Goal: Communication & Community: Connect with others

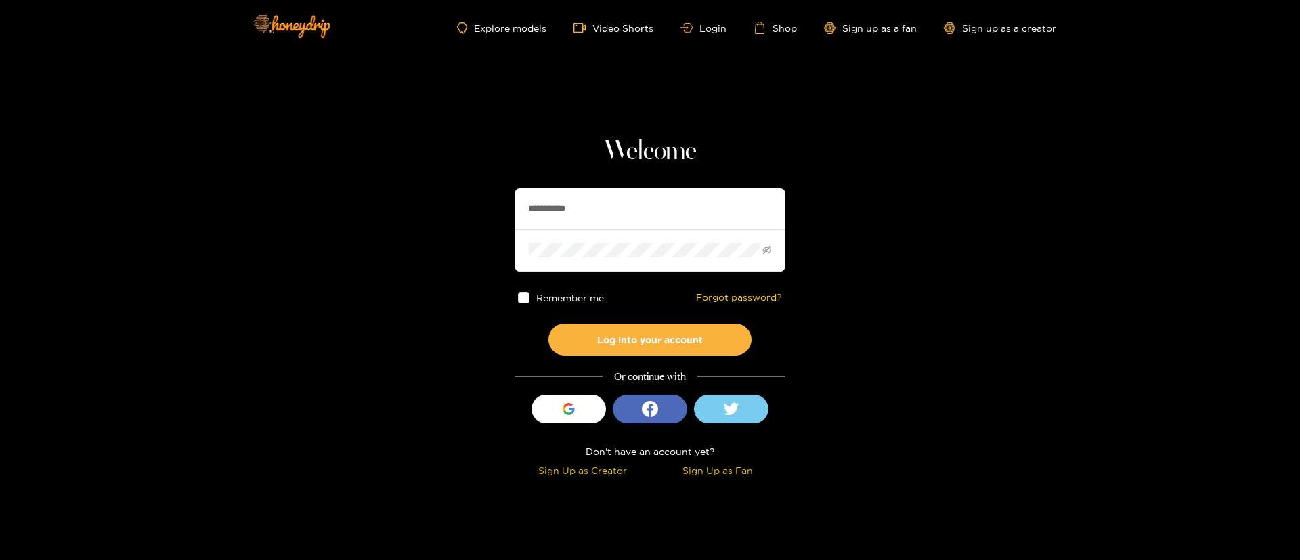
click at [624, 215] on input "**********" at bounding box center [650, 208] width 271 height 41
click at [623, 214] on input "**********" at bounding box center [650, 208] width 271 height 41
paste input "text"
type input "********"
click at [664, 340] on button "Log into your account" at bounding box center [650, 340] width 203 height 32
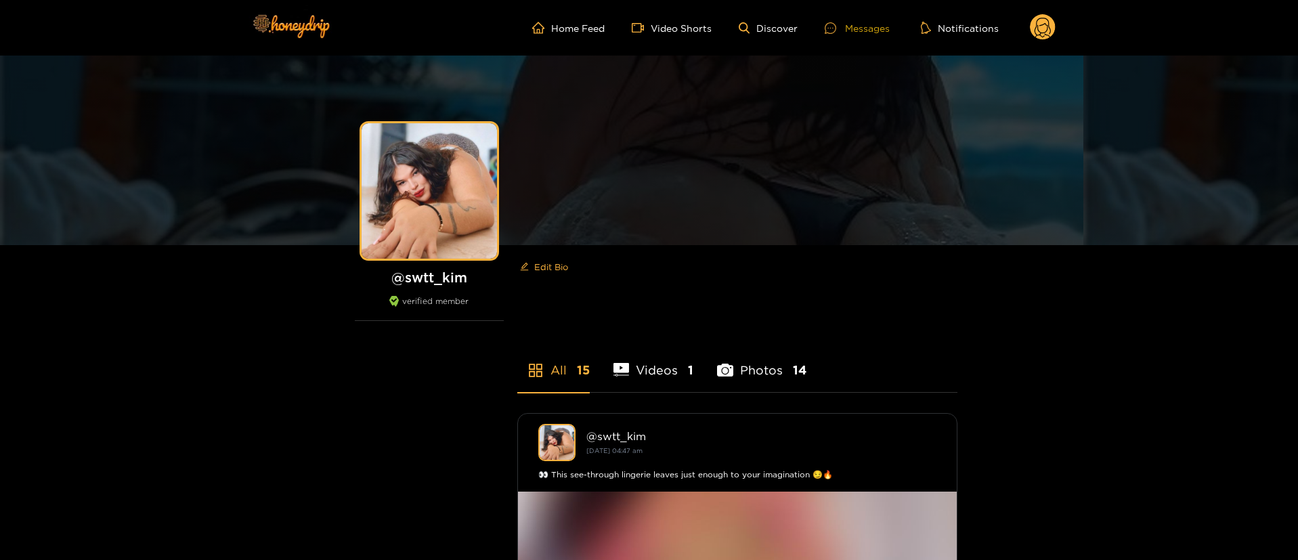
click at [870, 24] on div "Messages" at bounding box center [857, 28] width 65 height 16
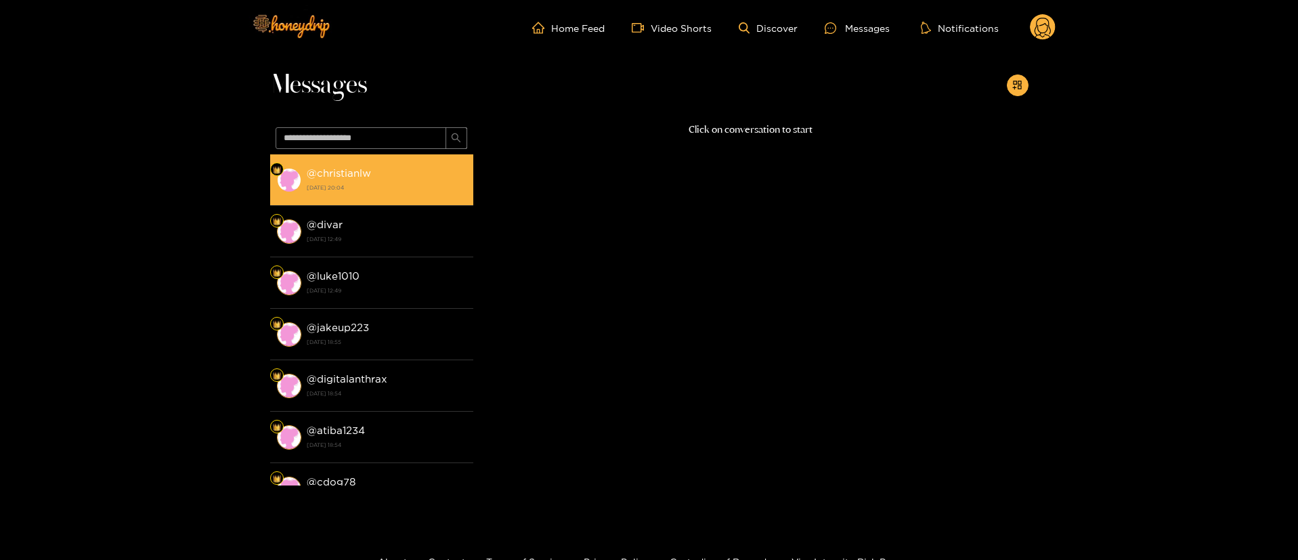
click at [400, 180] on div "@ christianlw [DATE] 20:04" at bounding box center [387, 180] width 160 height 30
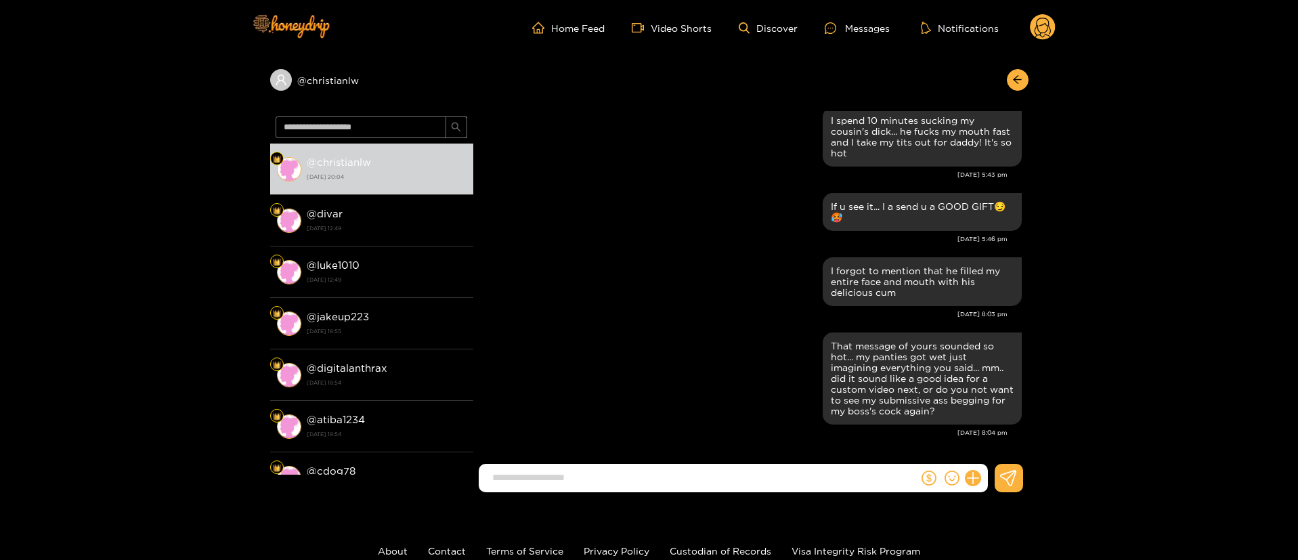
scroll to position [2122, 0]
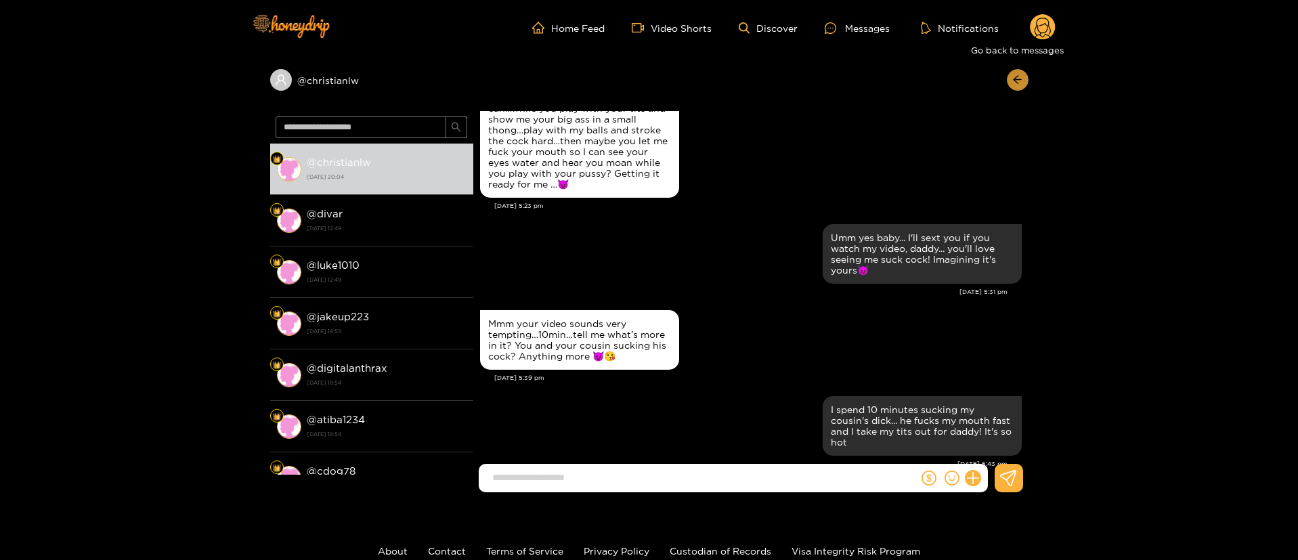
click at [1018, 81] on icon "arrow-left" at bounding box center [1017, 79] width 10 height 10
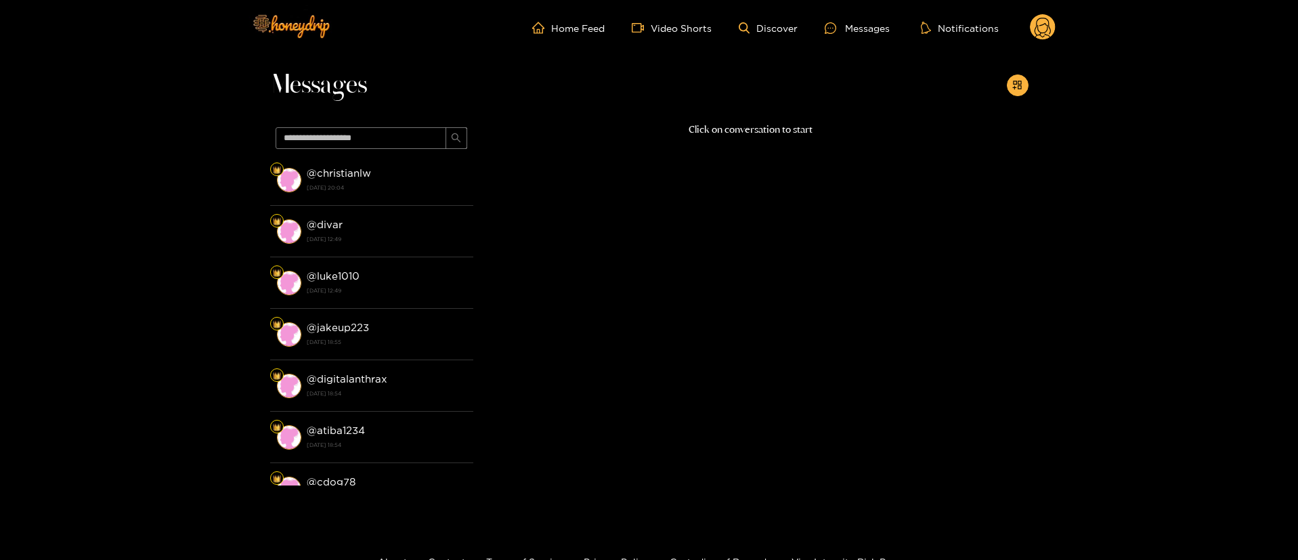
click at [1049, 30] on circle at bounding box center [1043, 27] width 26 height 26
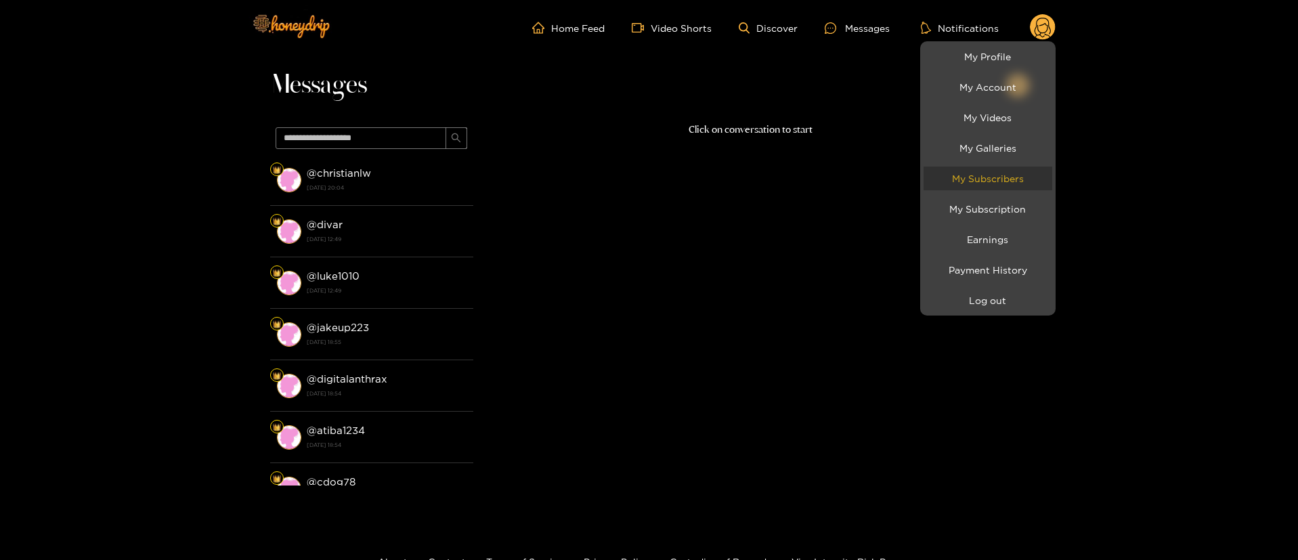
click at [1012, 181] on link "My Subscribers" at bounding box center [988, 179] width 129 height 24
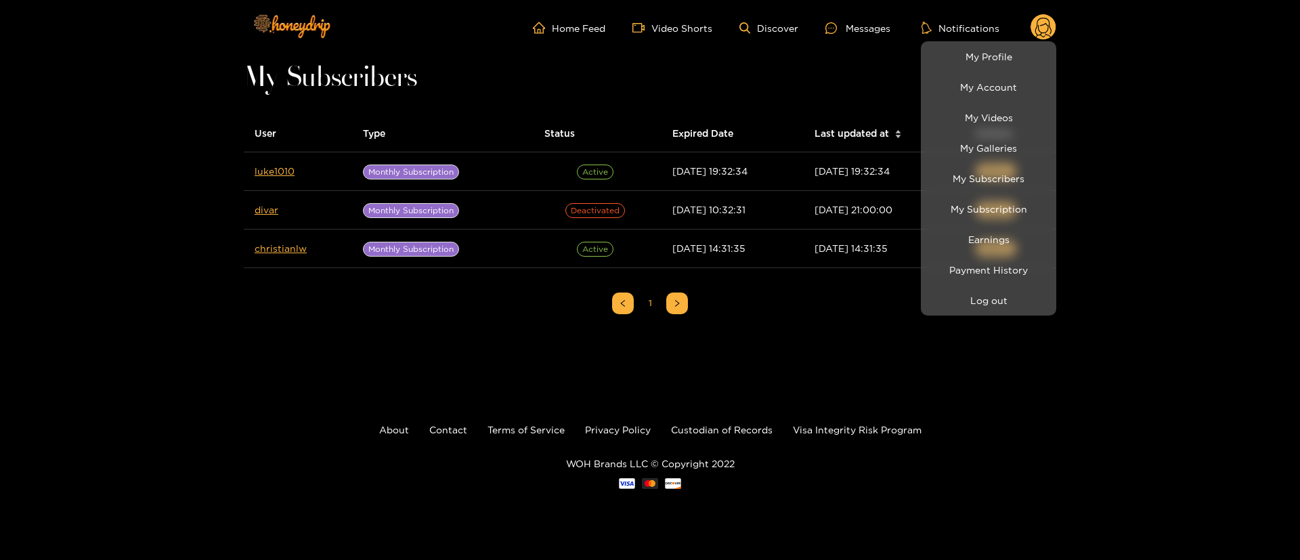
click at [184, 375] on div at bounding box center [650, 280] width 1300 height 560
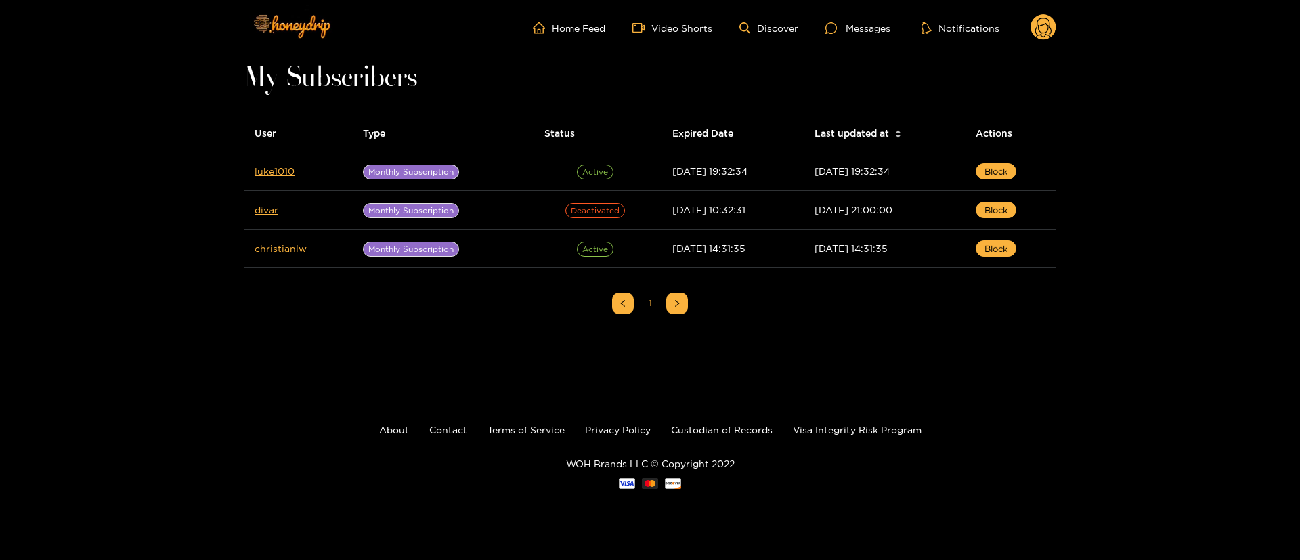
drag, startPoint x: 273, startPoint y: 178, endPoint x: 232, endPoint y: 162, distance: 44.4
click at [177, 163] on div "Home Feed Video Shorts Discover Messages Notifications 0 My Subscribers User Ty…" at bounding box center [650, 265] width 1300 height 530
click at [1040, 35] on icon at bounding box center [1043, 30] width 16 height 24
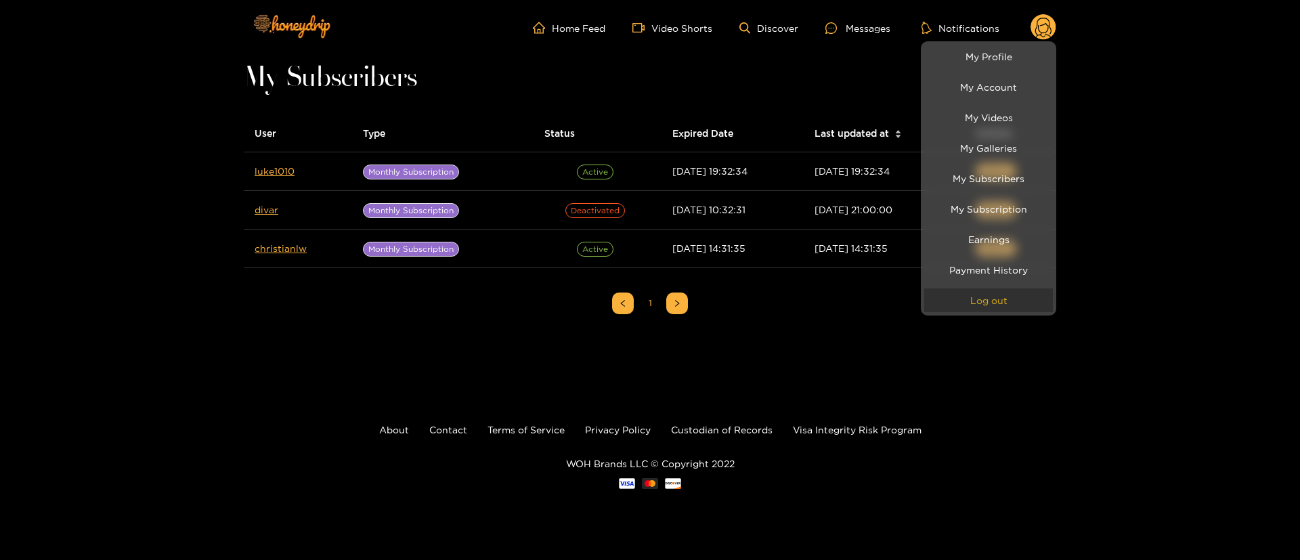
click at [1009, 304] on button "Log out" at bounding box center [988, 300] width 129 height 24
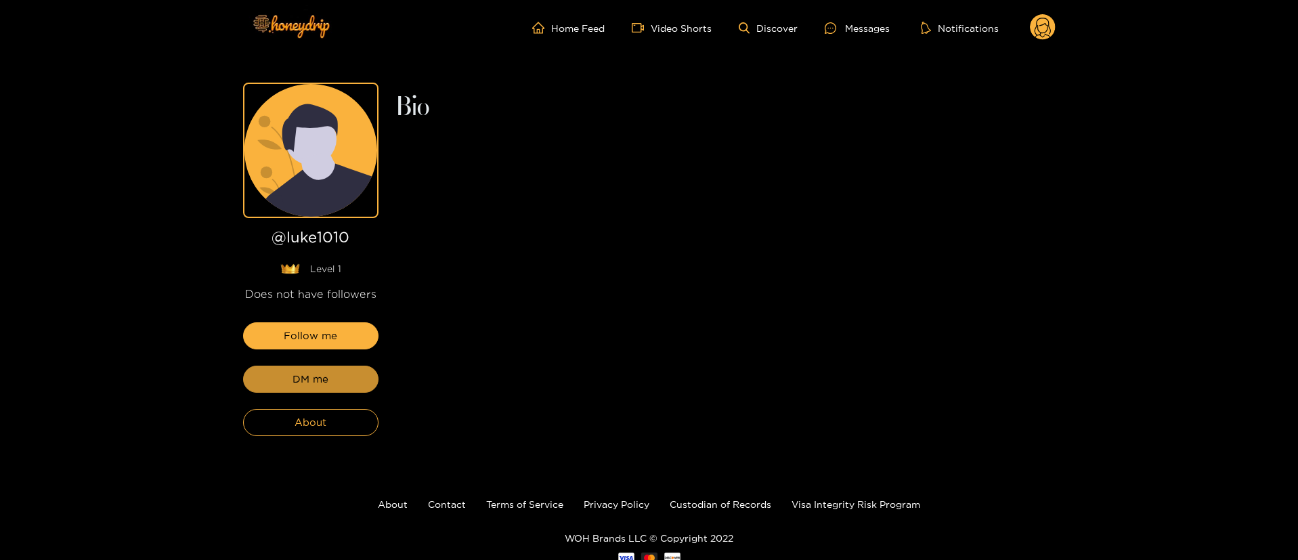
click at [348, 382] on button "DM me" at bounding box center [310, 379] width 135 height 27
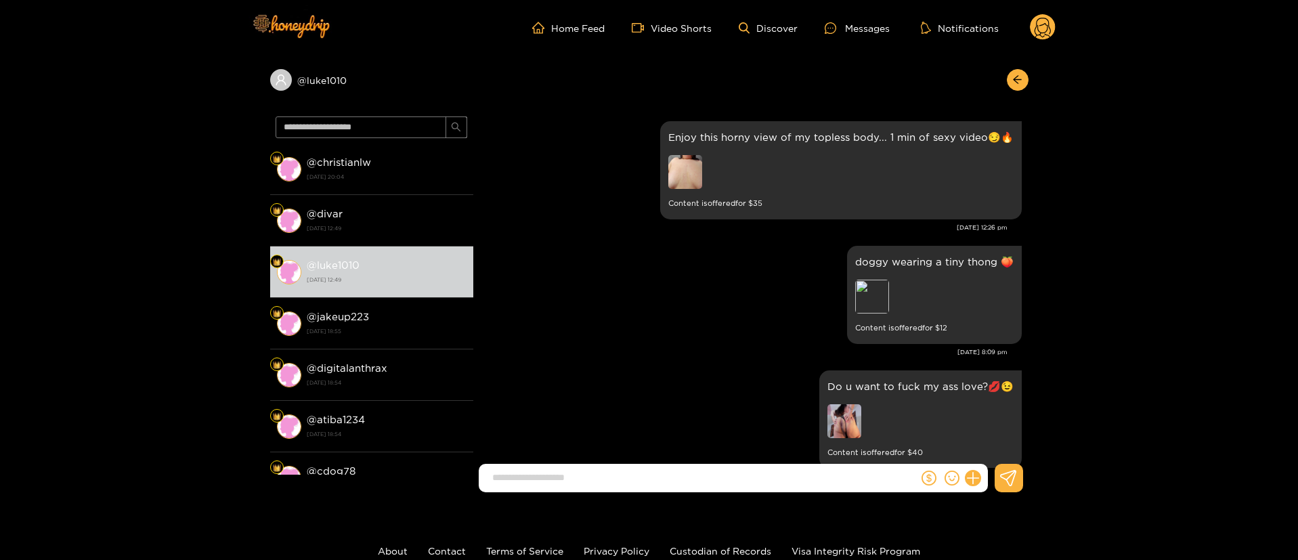
scroll to position [2782, 0]
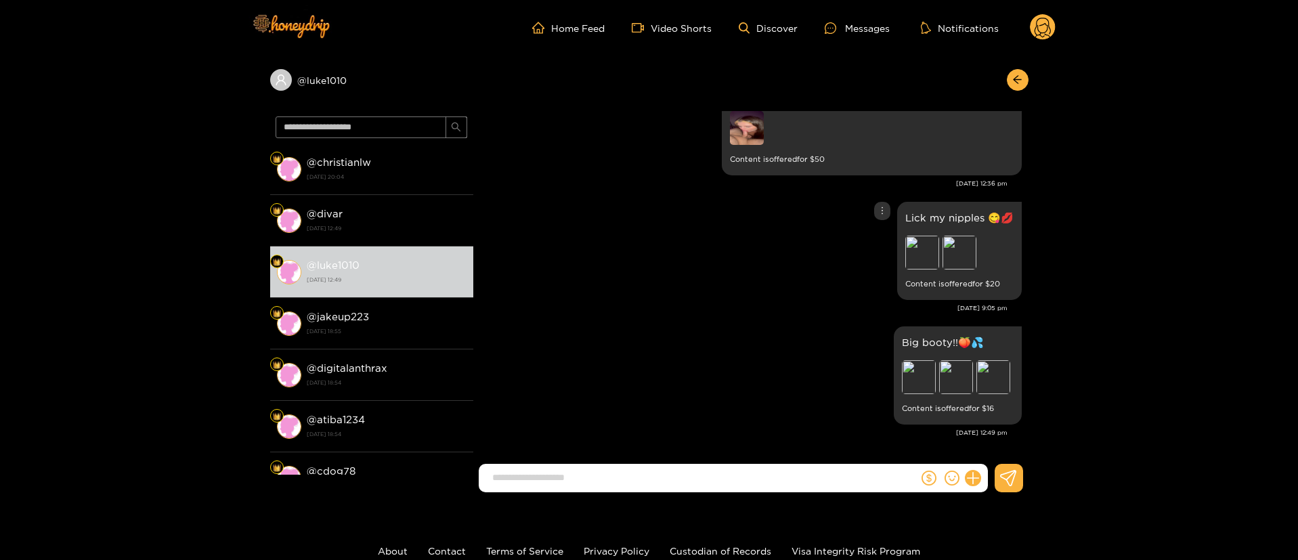
click at [685, 237] on div "Lick my nipples 😋💋 Preview Preview Content is offered for $ 20" at bounding box center [751, 250] width 542 height 105
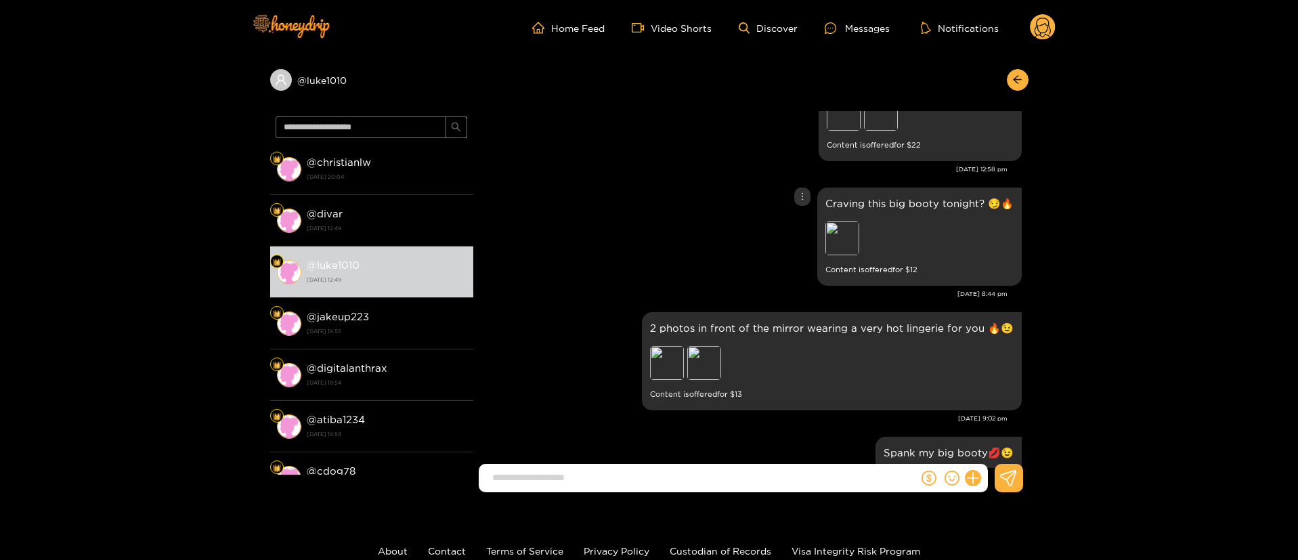
scroll to position [852, 0]
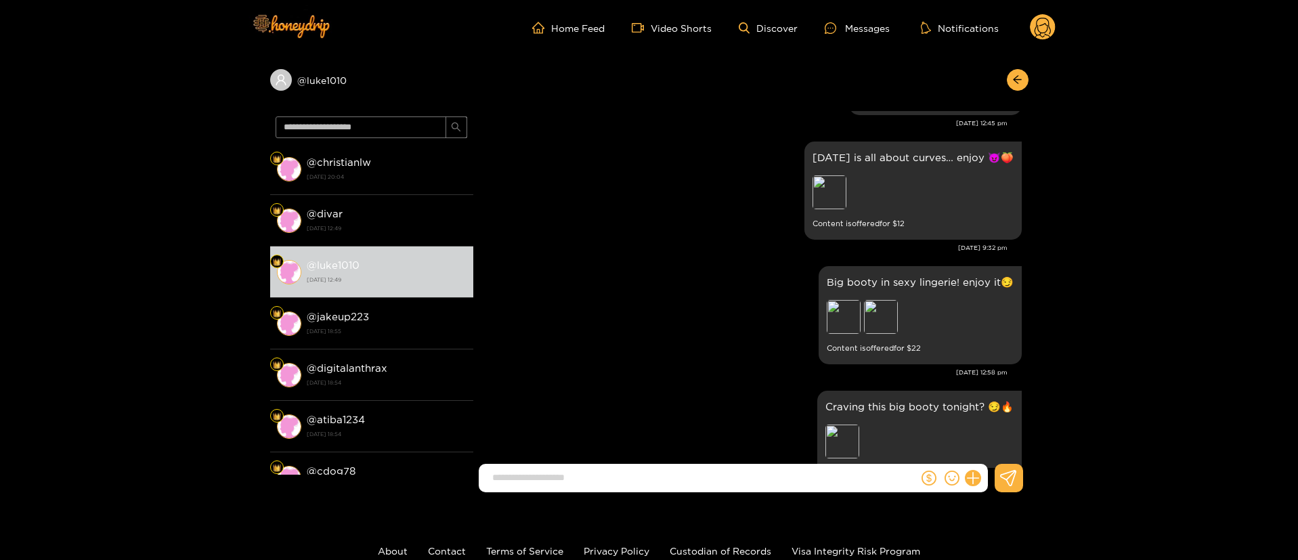
click at [685, 263] on div "This Thursday is all about curves… enjoy 😈🍑 Preview Content is offered for $ 12…" at bounding box center [751, 200] width 542 height 125
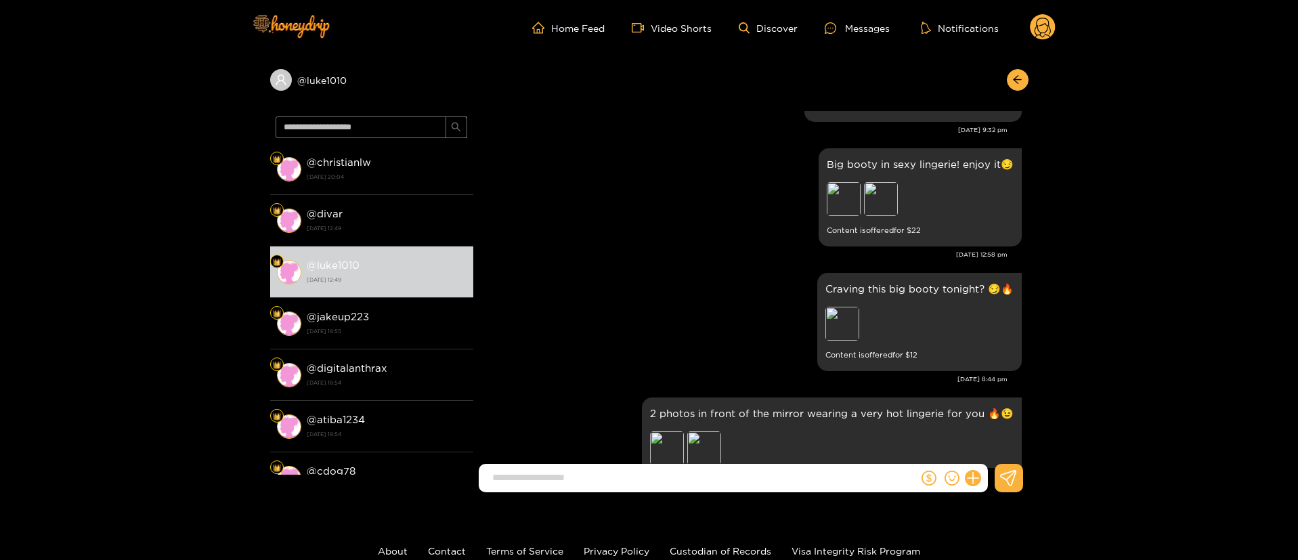
scroll to position [1055, 0]
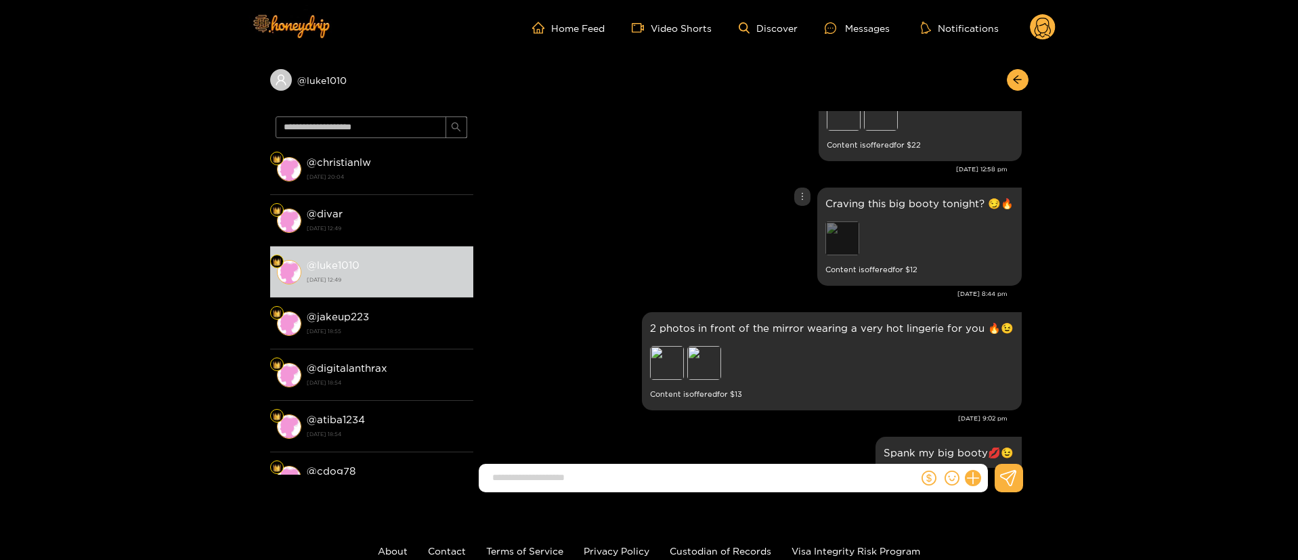
click at [830, 248] on div "Preview" at bounding box center [843, 238] width 34 height 34
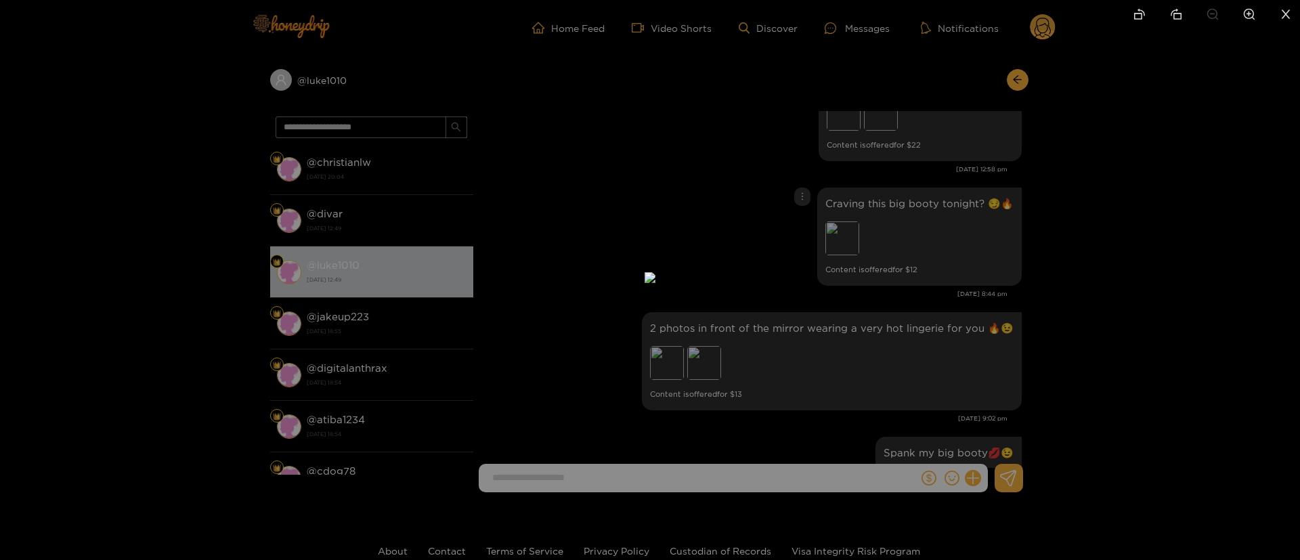
click at [1121, 207] on div at bounding box center [650, 280] width 1300 height 560
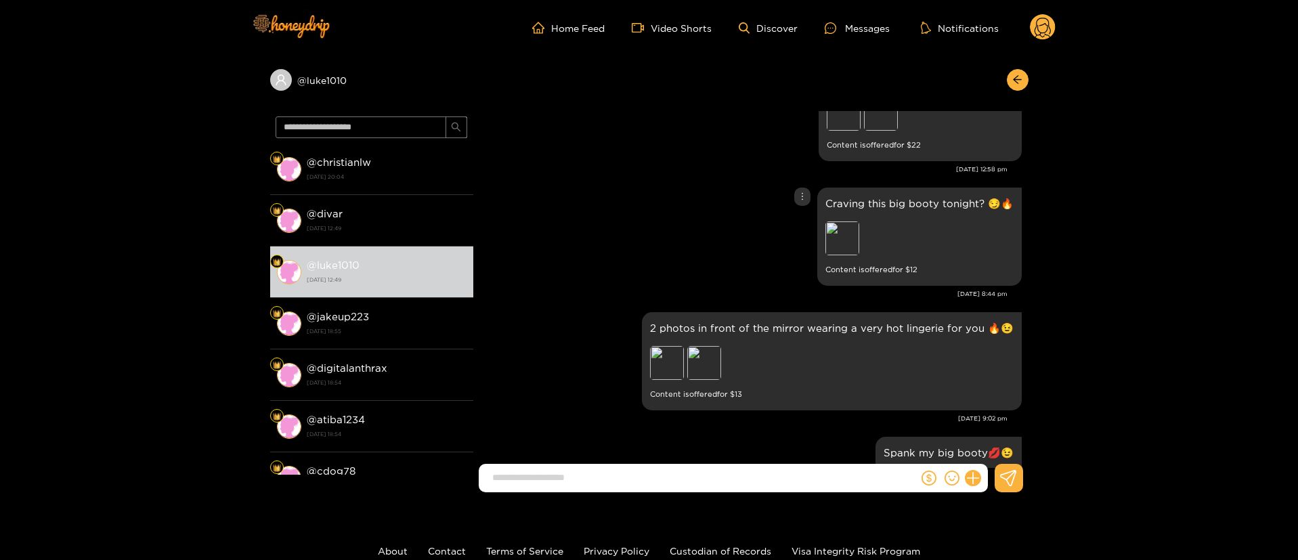
click at [876, 211] on p "Craving this big booty tonight? 😏🔥" at bounding box center [920, 204] width 188 height 16
click at [696, 280] on div "Craving this big booty tonight? 😏🔥 Preview Content is offered for $ 12" at bounding box center [751, 236] width 542 height 105
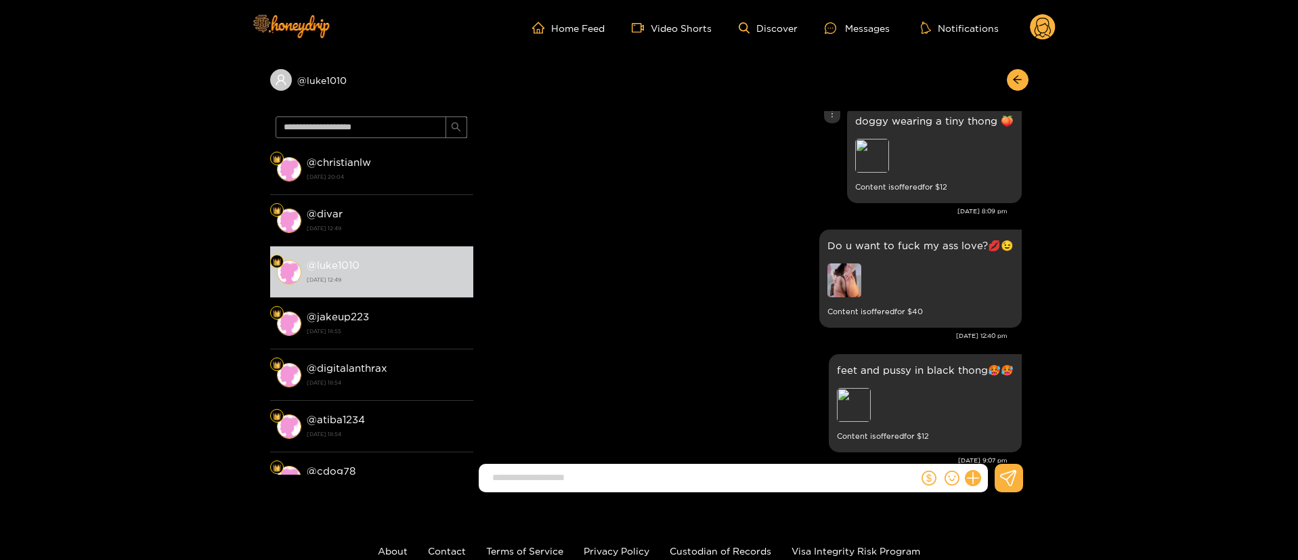
scroll to position [0, 0]
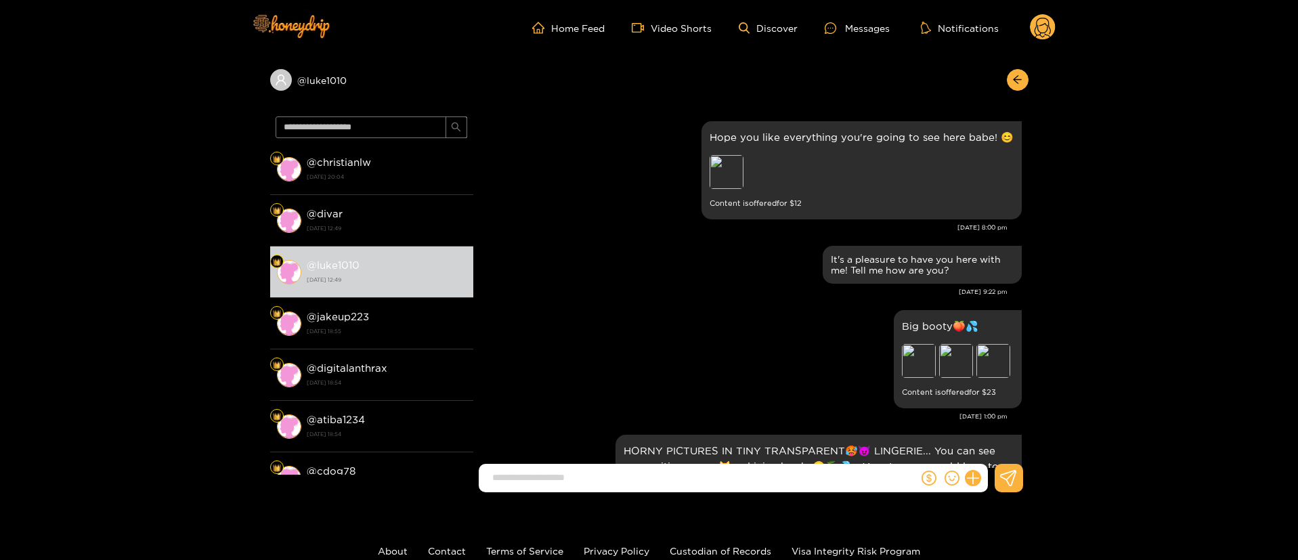
click at [725, 234] on div "Hope you like everything you're going to see here babe! 😊 Preview Content is of…" at bounding box center [751, 180] width 542 height 125
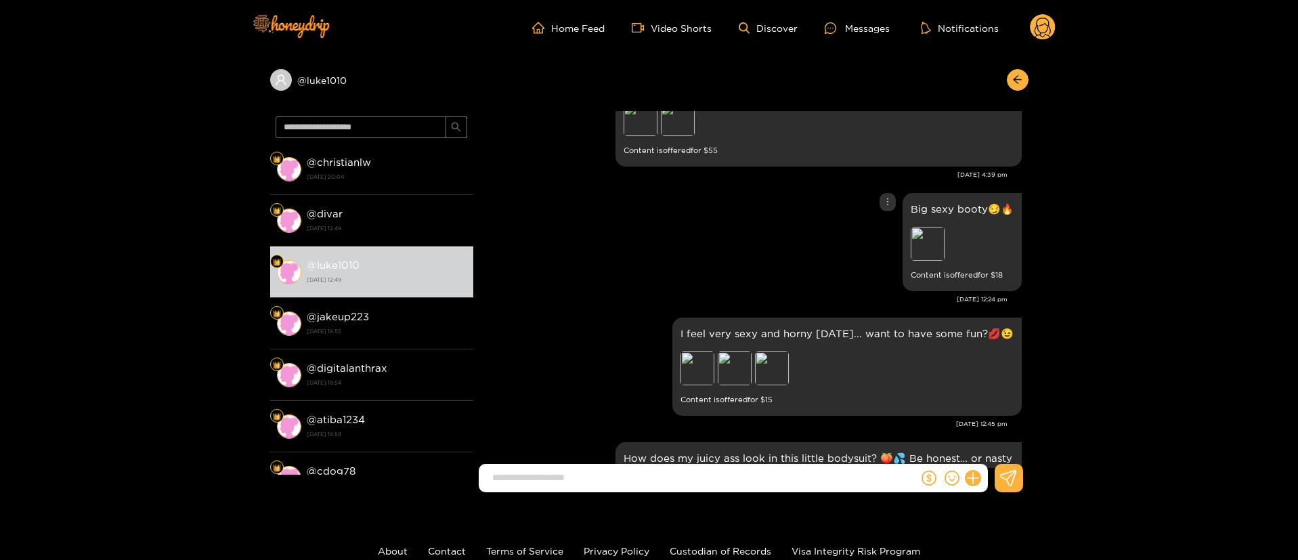
scroll to position [508, 0]
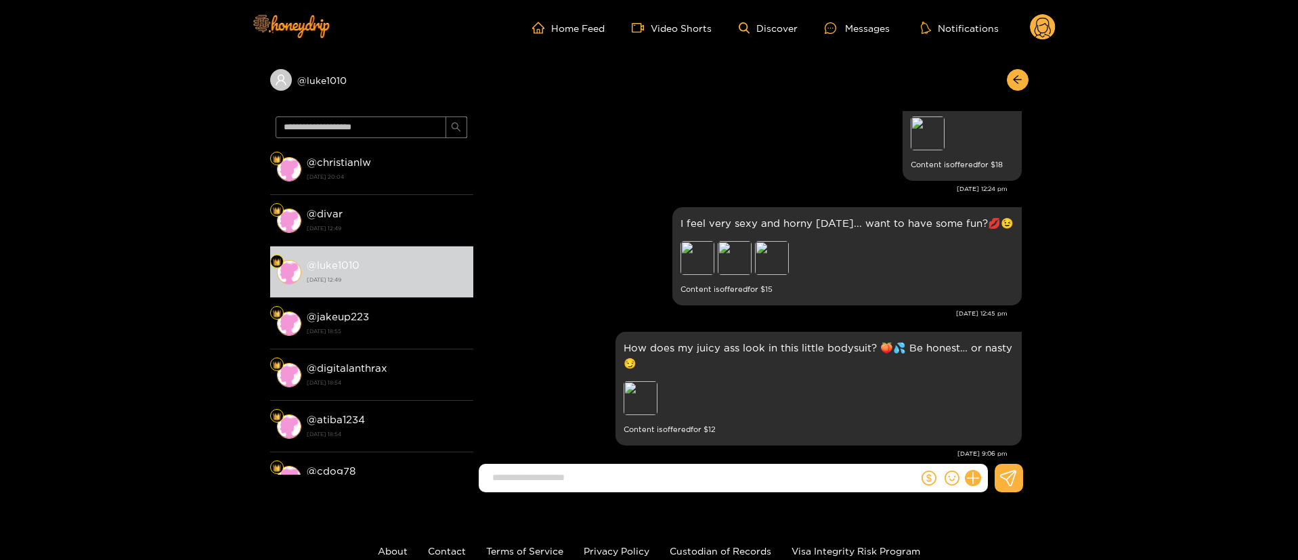
click at [786, 156] on div "Big sexy booty😏🔥 Preview Content is offered for $ 18" at bounding box center [751, 131] width 542 height 105
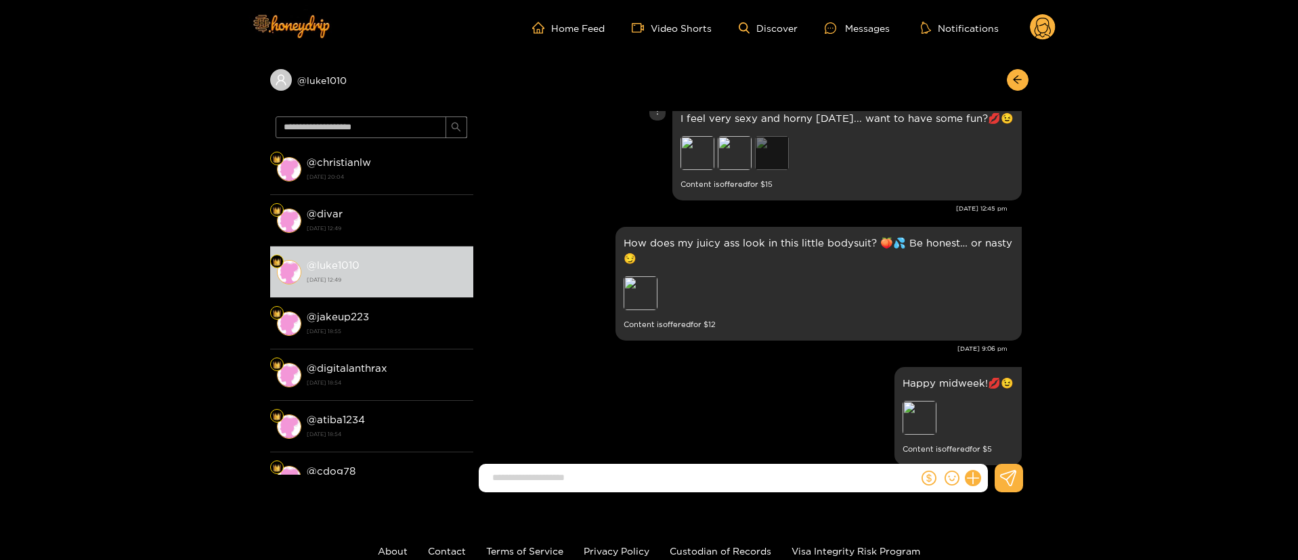
scroll to position [711, 0]
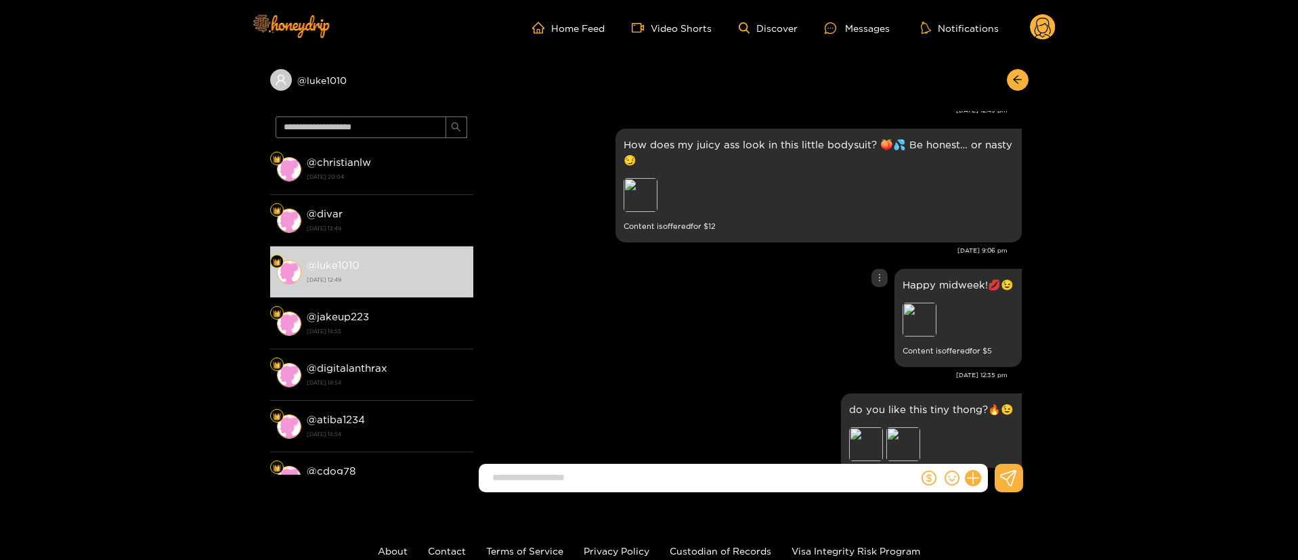
click at [728, 288] on div "Happy midweek!💋😉 Preview Content is offered for $ 5" at bounding box center [751, 317] width 542 height 105
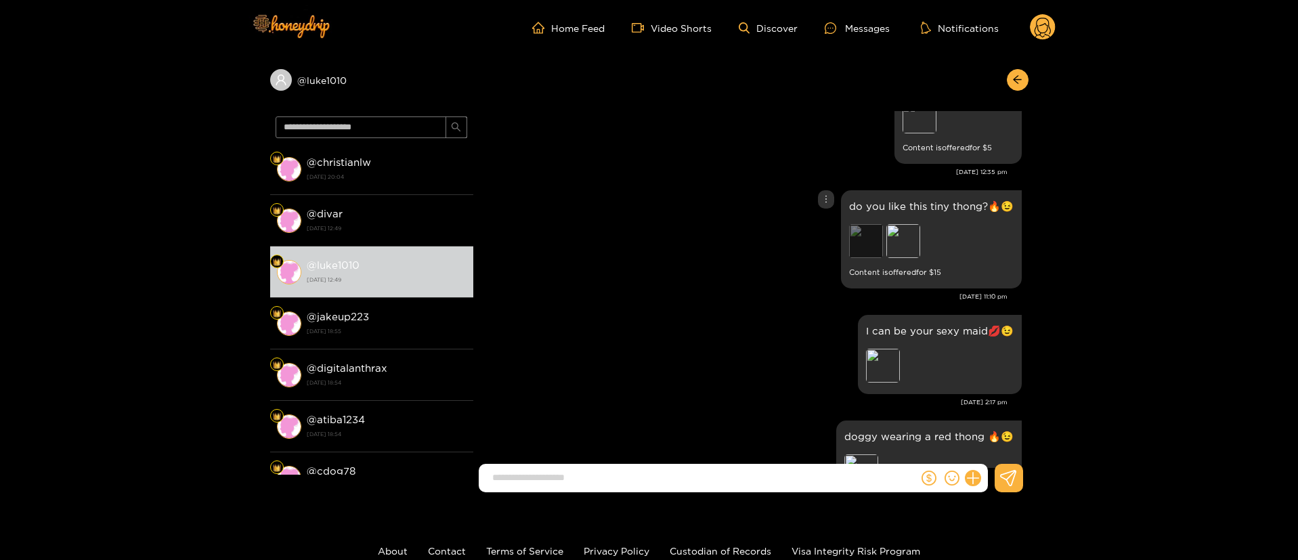
click at [855, 245] on div "Preview" at bounding box center [866, 241] width 34 height 34
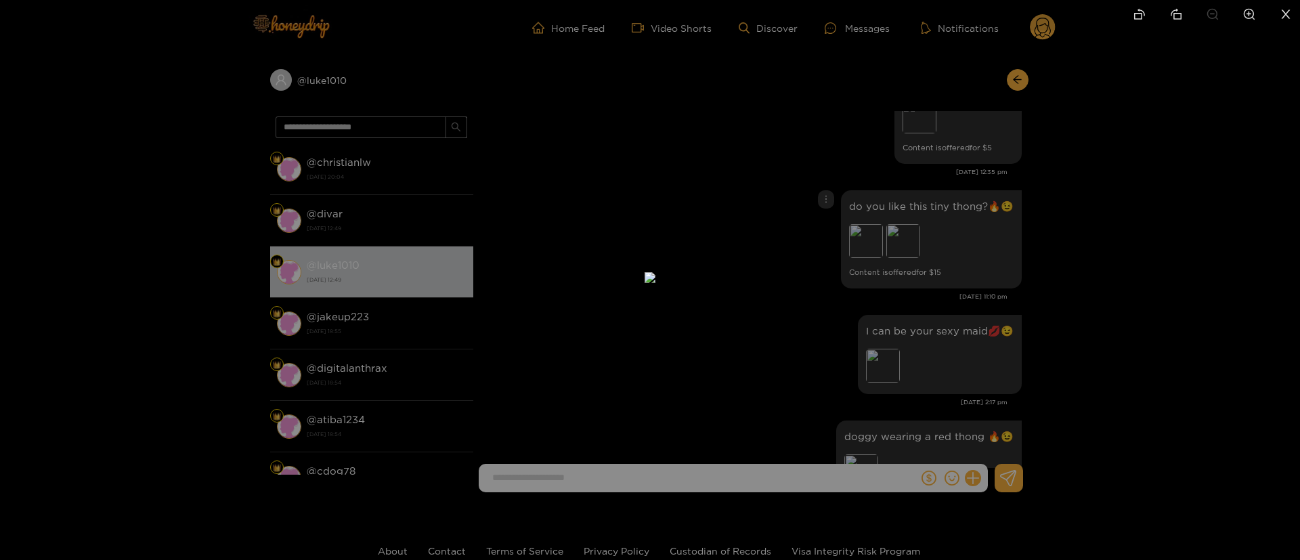
click at [998, 249] on div at bounding box center [650, 280] width 1300 height 560
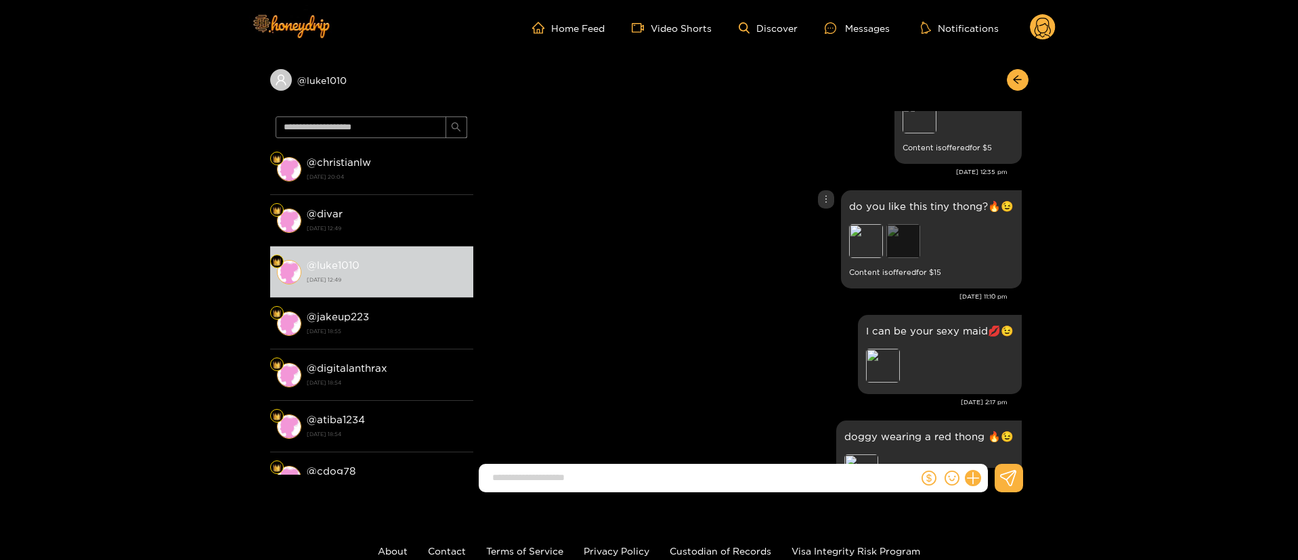
click at [908, 242] on div "Preview" at bounding box center [903, 241] width 34 height 34
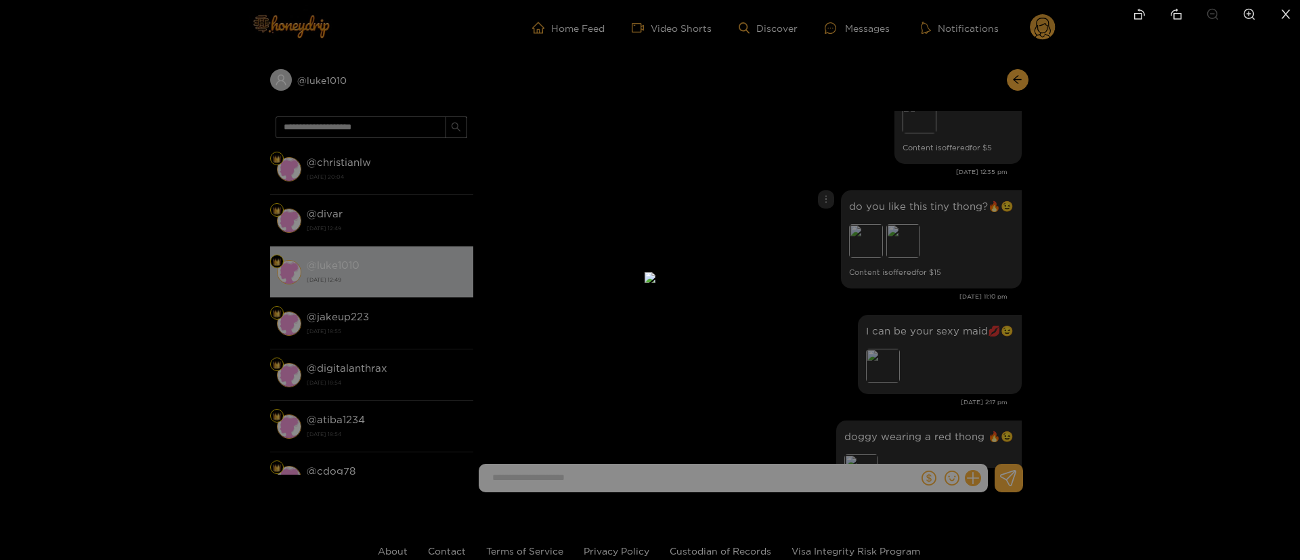
click at [968, 189] on div at bounding box center [650, 280] width 1300 height 560
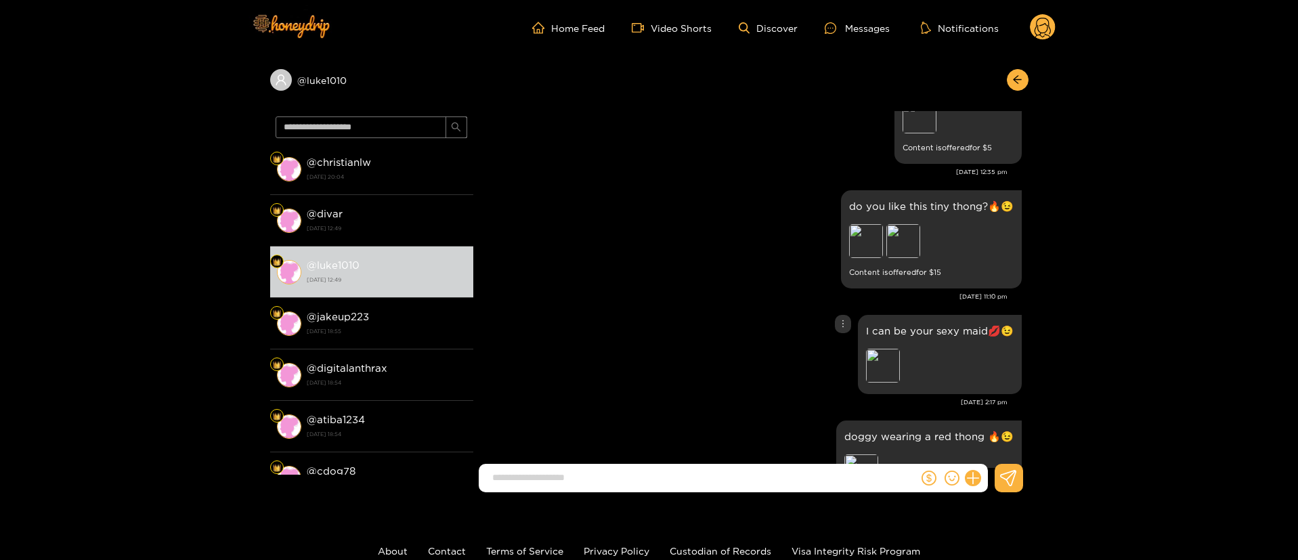
click at [729, 347] on div "I can be your sexy maid💋😉 Preview" at bounding box center [751, 355] width 542 height 86
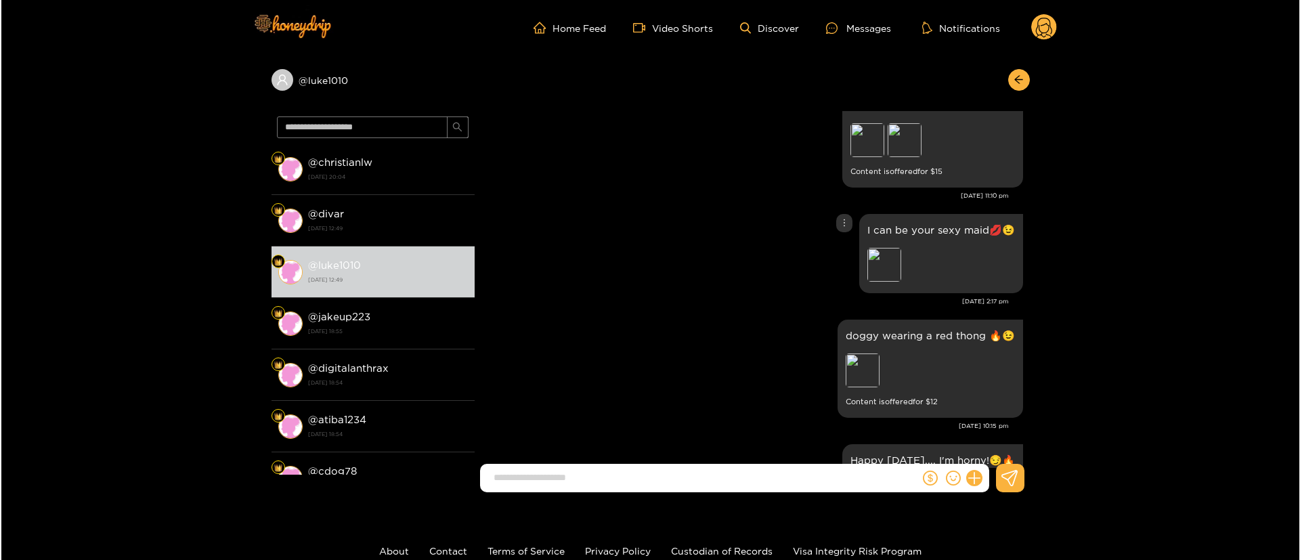
scroll to position [1016, 0]
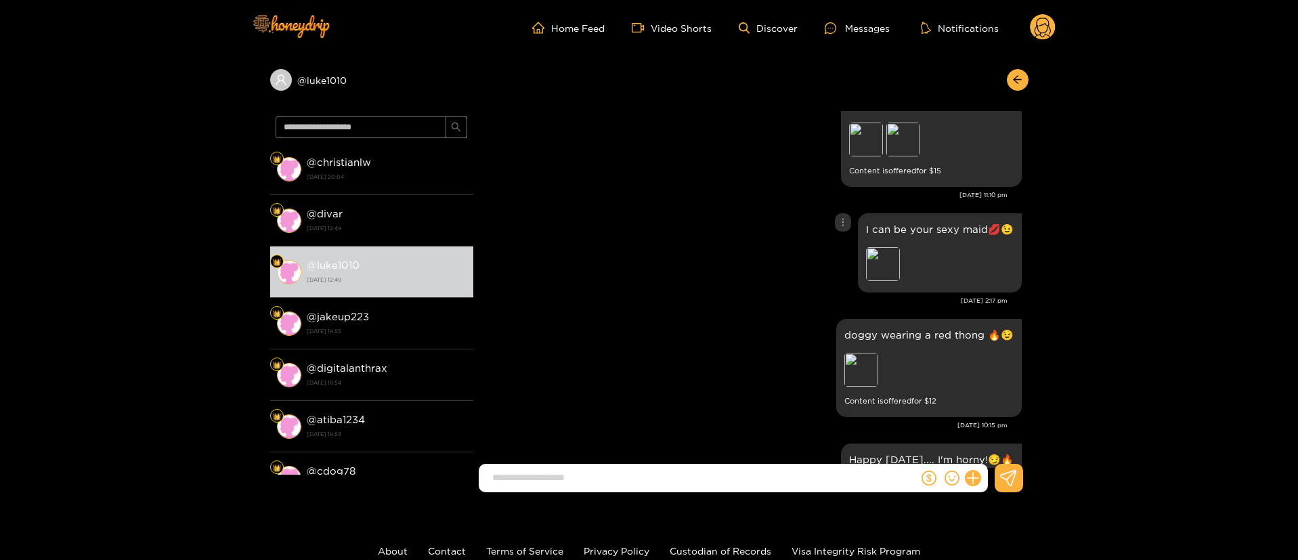
click at [863, 270] on div "I can be your sexy maid💋😉 Preview" at bounding box center [940, 252] width 164 height 79
click at [886, 269] on div "Preview" at bounding box center [883, 264] width 34 height 34
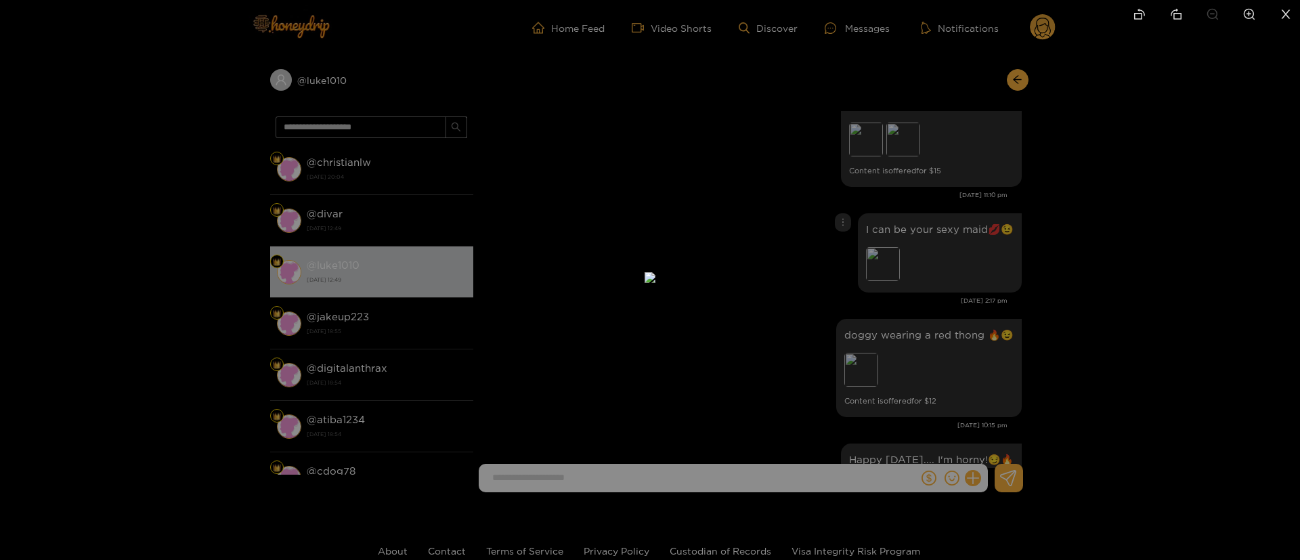
click at [1052, 276] on div at bounding box center [650, 280] width 1300 height 560
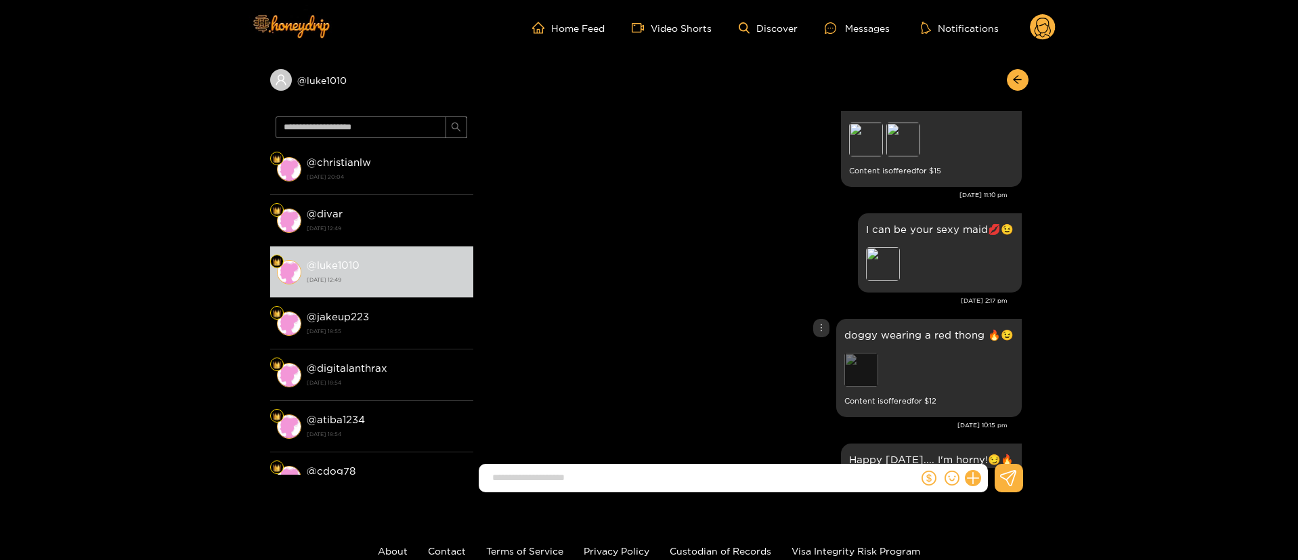
click at [867, 362] on div "Preview" at bounding box center [861, 370] width 34 height 34
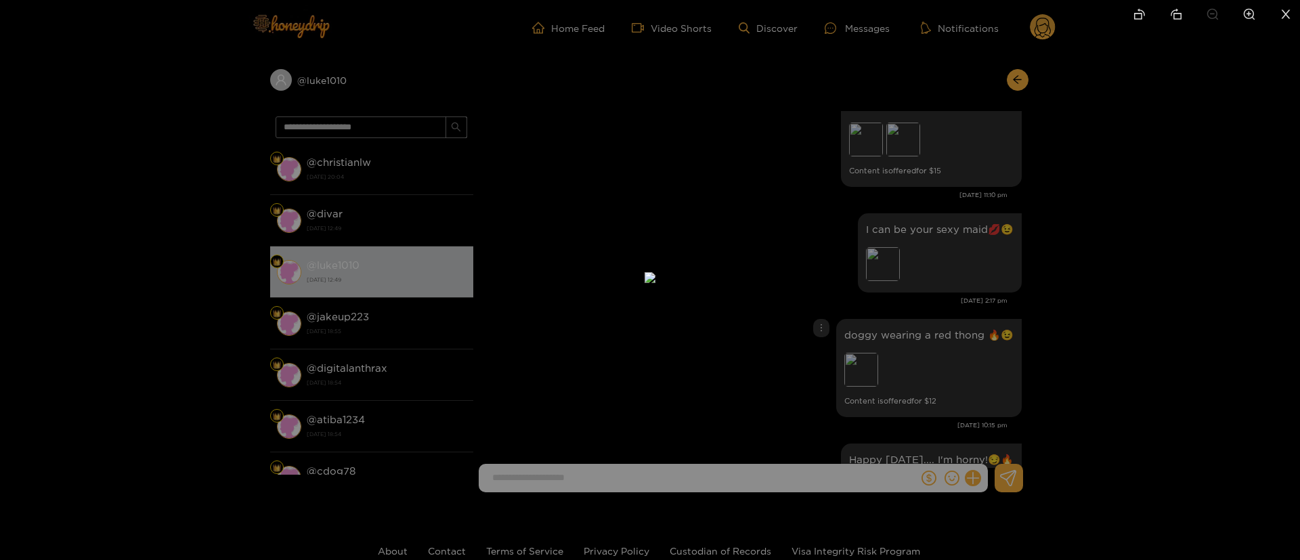
click at [995, 343] on div at bounding box center [650, 280] width 1300 height 560
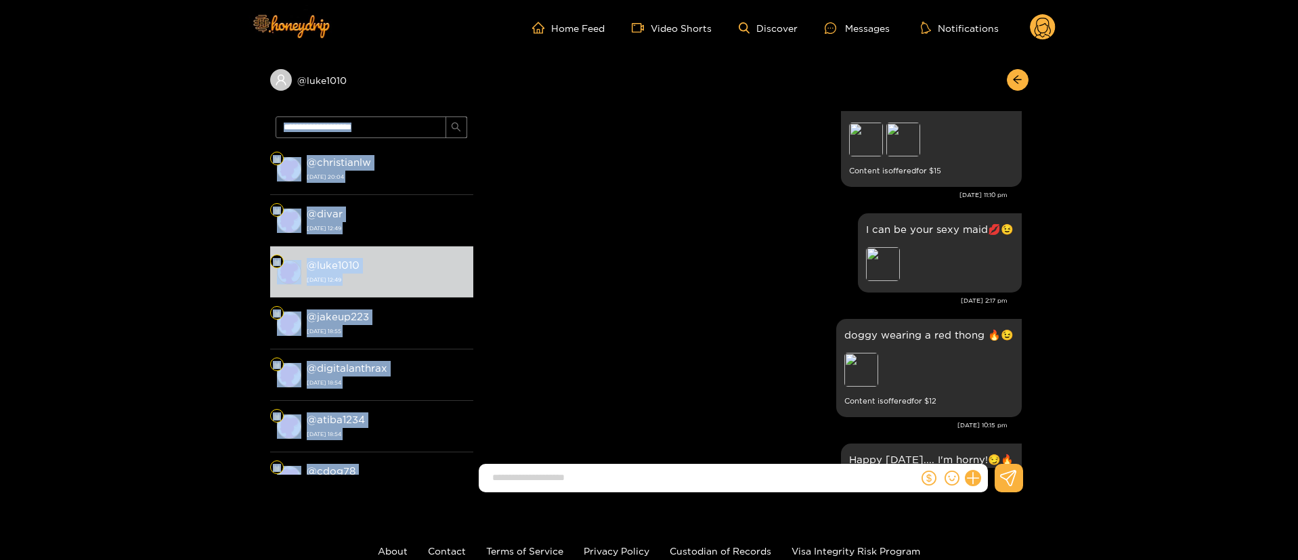
drag, startPoint x: 394, startPoint y: 72, endPoint x: 765, endPoint y: 203, distance: 392.8
click at [717, 117] on div "@ luke1010 @ christianlw 19 August 2025 20:04 @ divar 19 August 2025 12:49 @ lu…" at bounding box center [649, 280] width 758 height 448
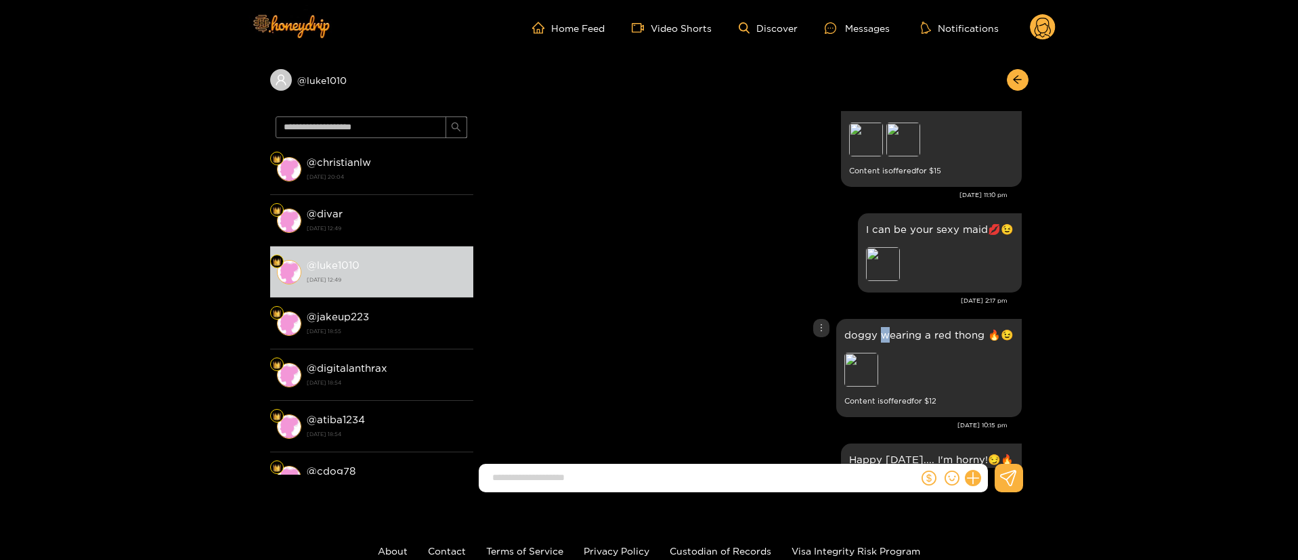
click at [883, 334] on p "doggy wearing a red thong 🔥😉" at bounding box center [928, 335] width 169 height 16
copy p "doggy wearing a red thong 🔥😉"
click at [824, 329] on icon "more" at bounding box center [821, 327] width 9 height 9
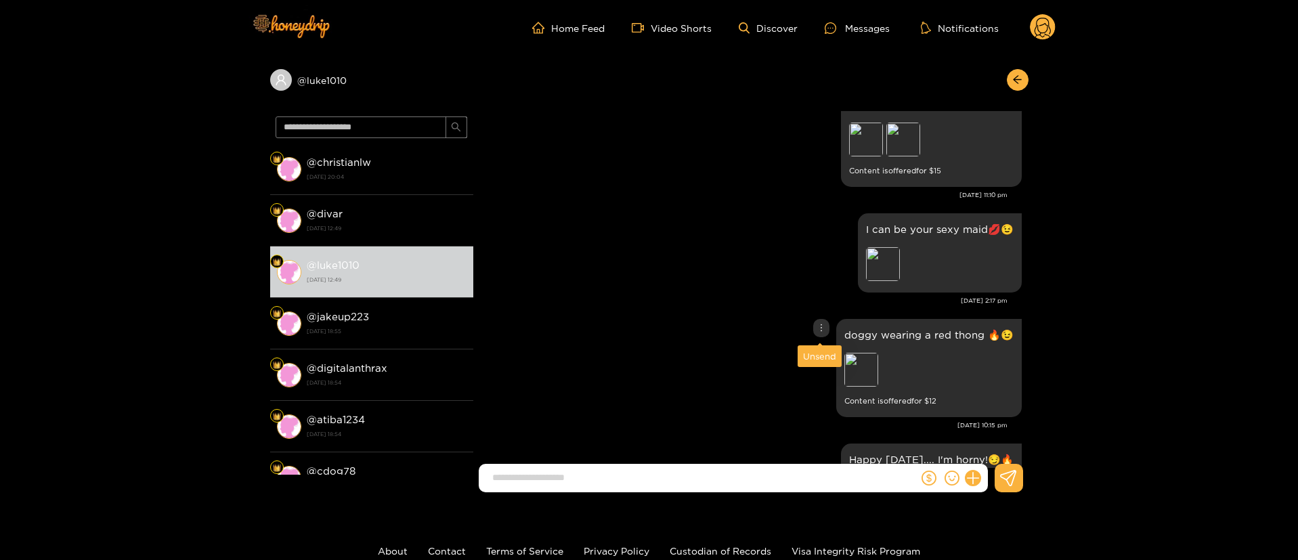
click at [815, 356] on div "Unsend" at bounding box center [819, 356] width 33 height 14
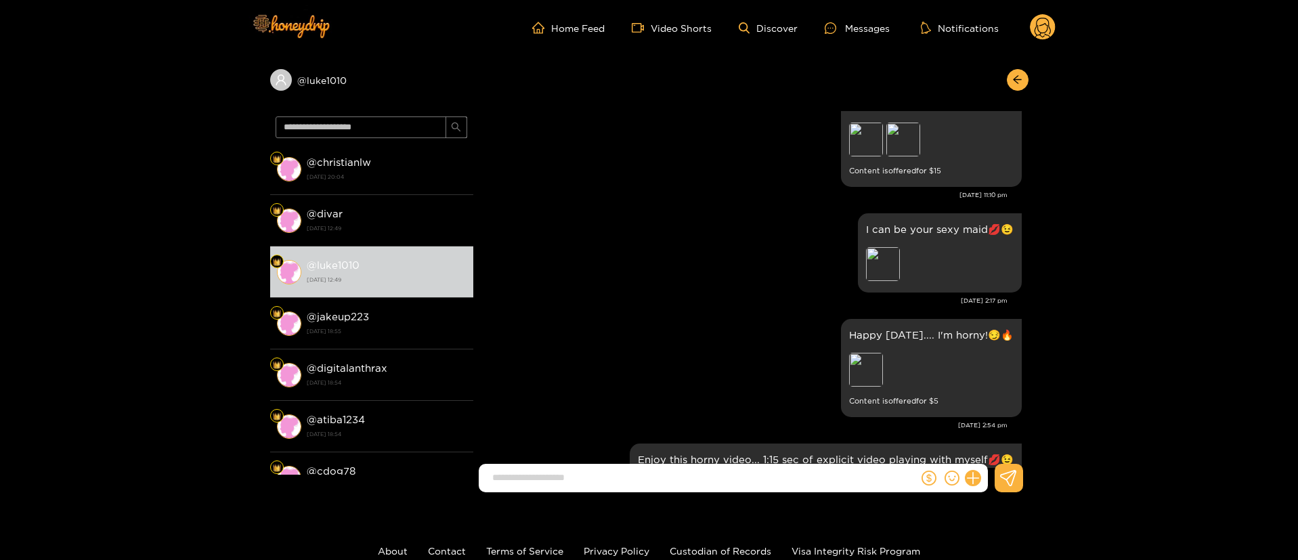
click at [983, 478] on div at bounding box center [953, 478] width 69 height 28
drag, startPoint x: 978, startPoint y: 478, endPoint x: 977, endPoint y: 463, distance: 14.9
click at [977, 478] on icon at bounding box center [972, 477] width 13 height 13
click at [987, 441] on button at bounding box center [998, 445] width 47 height 30
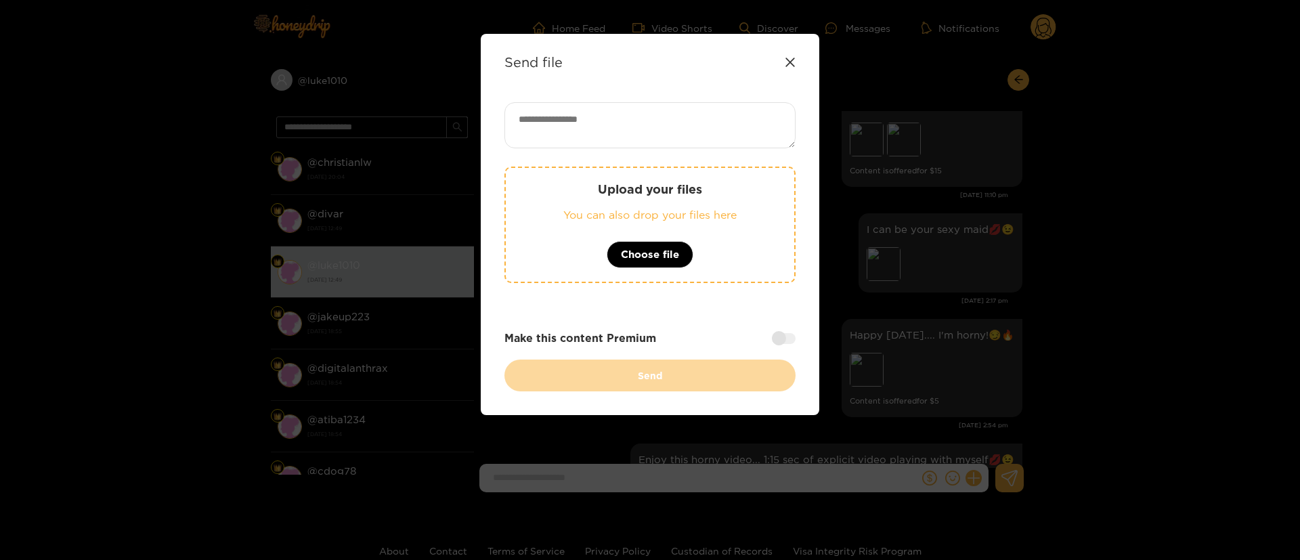
click at [710, 117] on textarea at bounding box center [650, 125] width 291 height 46
paste textarea "**********"
type textarea "**********"
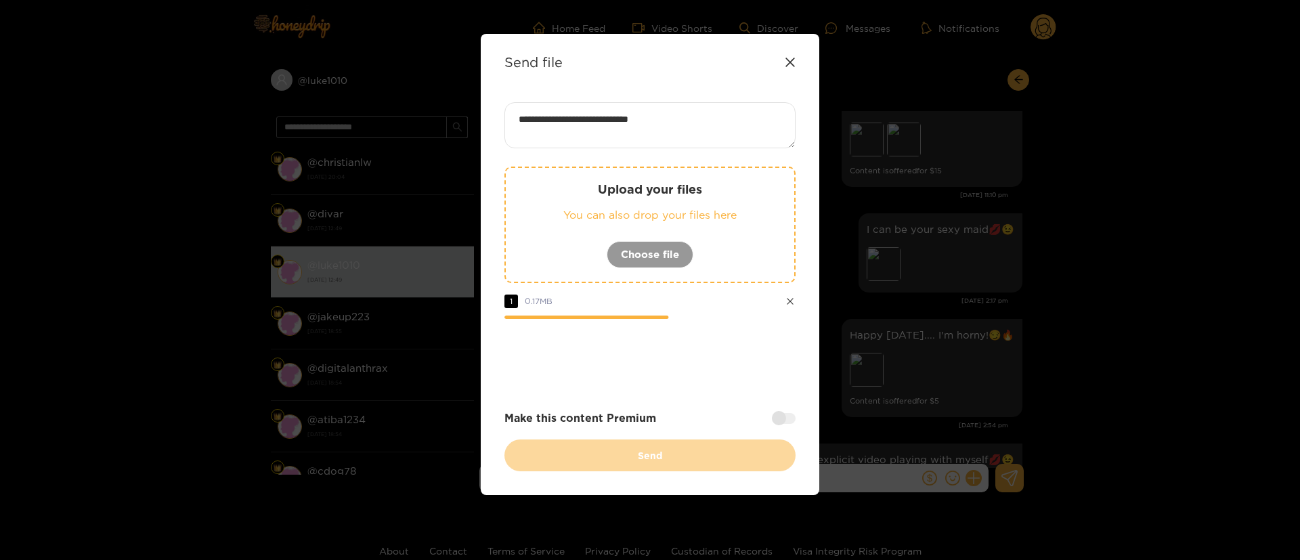
click at [693, 387] on div "**********" at bounding box center [650, 286] width 291 height 369
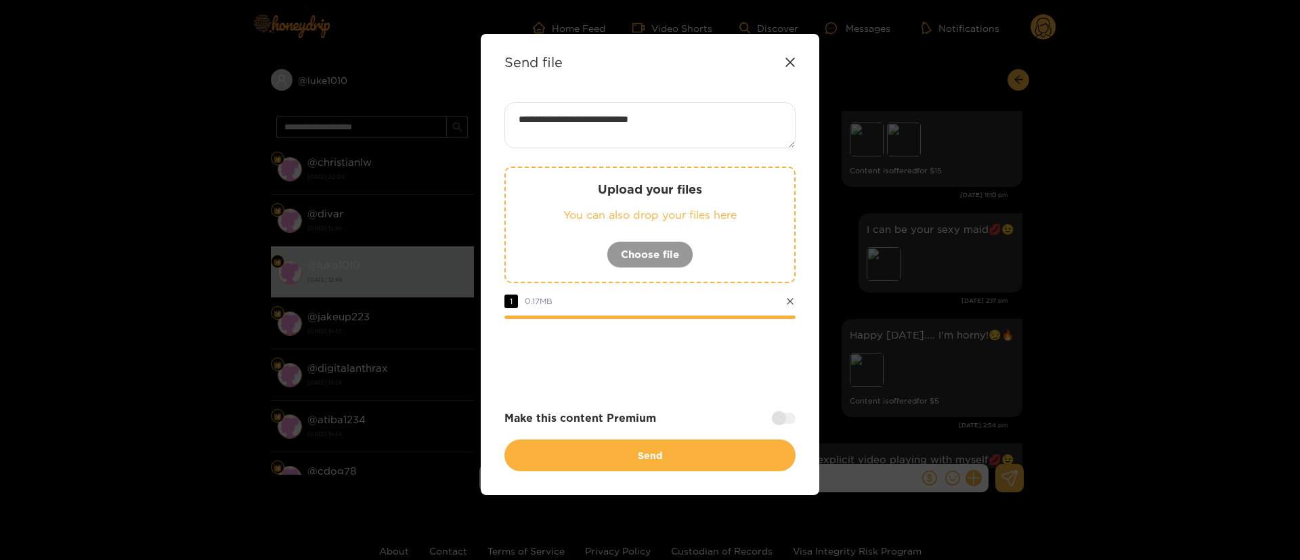
click at [781, 414] on div at bounding box center [784, 418] width 24 height 11
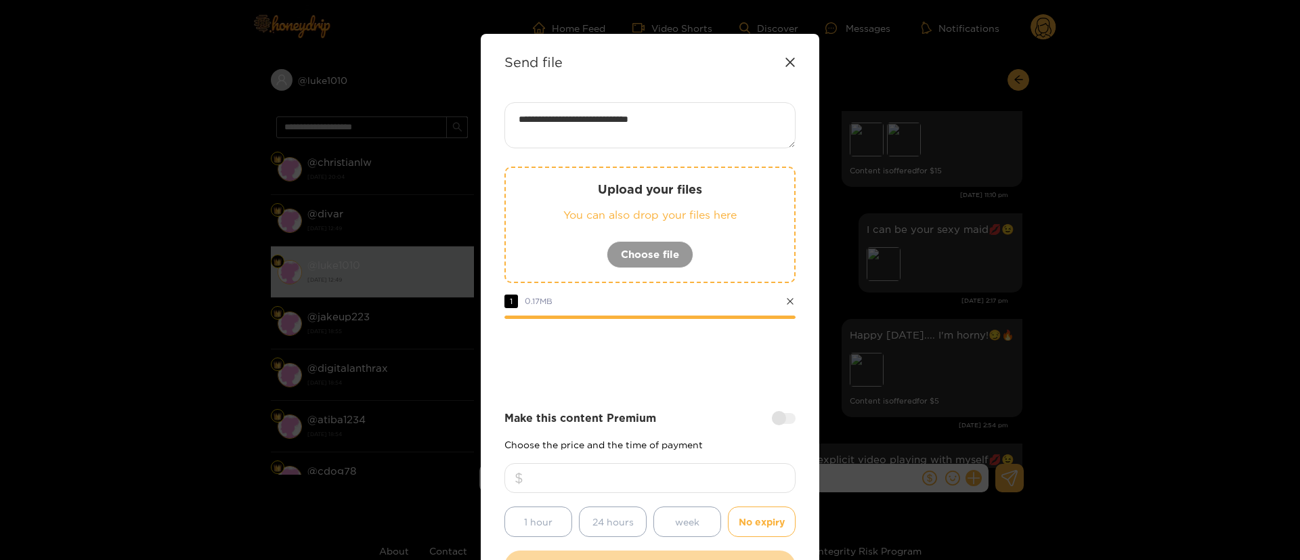
click at [727, 467] on input "number" at bounding box center [650, 478] width 291 height 30
type input "**"
click at [712, 355] on div at bounding box center [650, 356] width 291 height 54
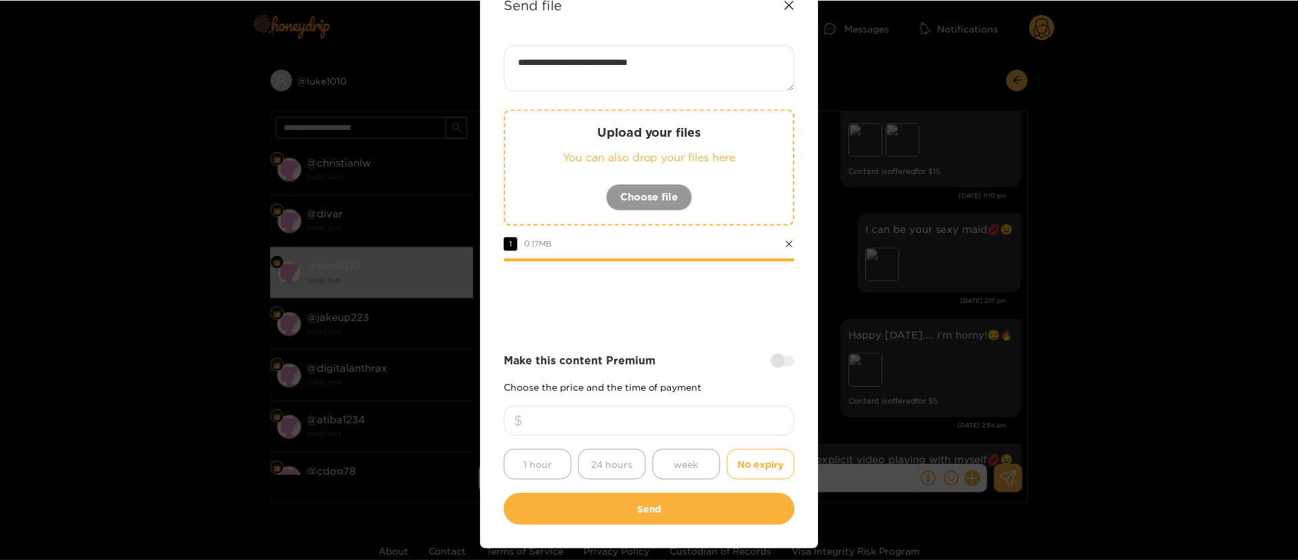
scroll to position [100, 0]
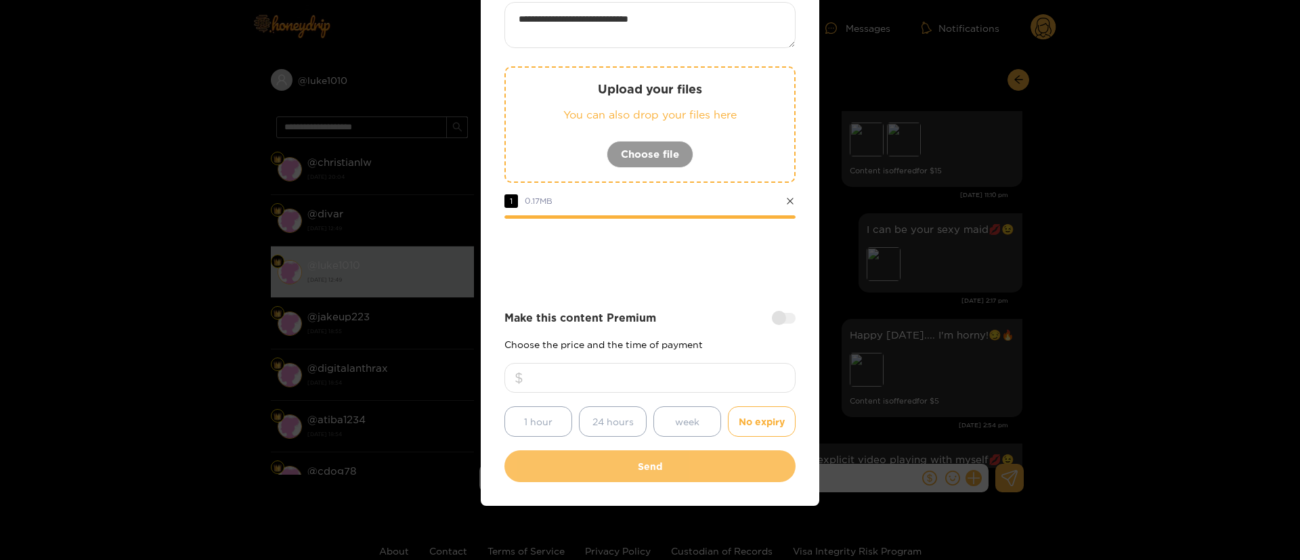
click at [683, 471] on button "Send" at bounding box center [650, 466] width 291 height 32
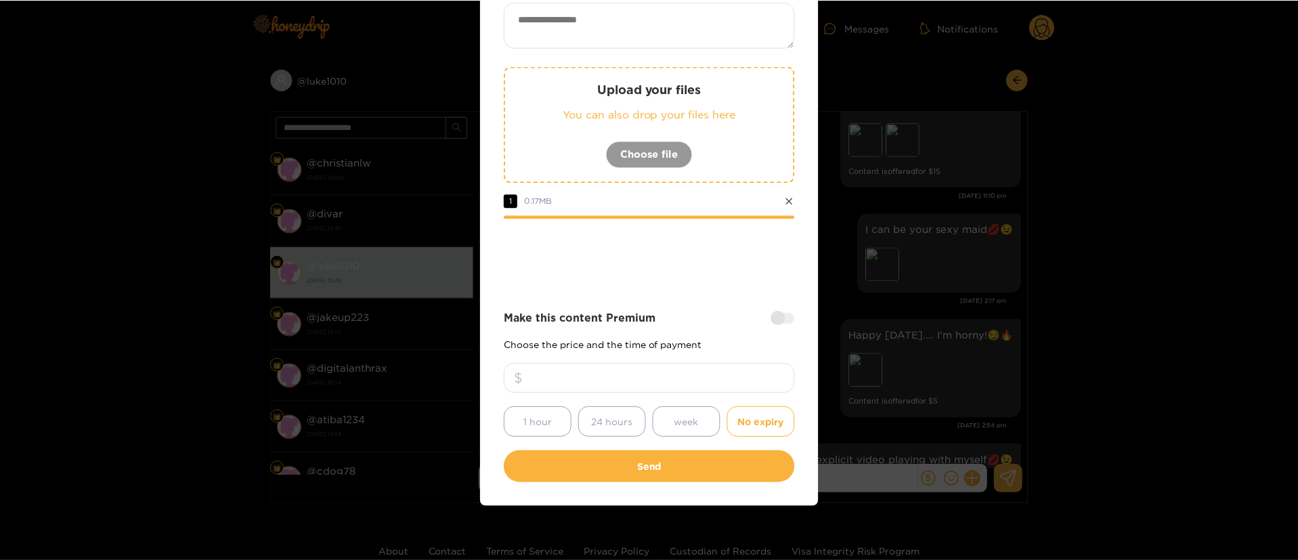
scroll to position [20, 0]
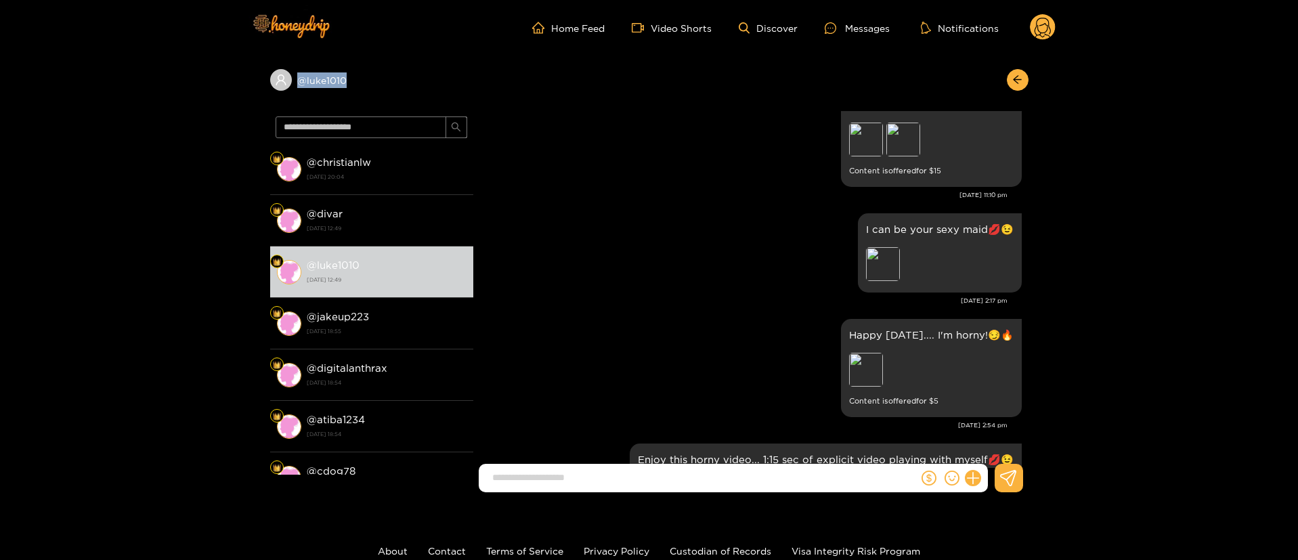
copy div "@ luke1010"
drag, startPoint x: 383, startPoint y: 62, endPoint x: 591, endPoint y: 96, distance: 210.8
click at [585, 99] on div "@ luke1010" at bounding box center [649, 84] width 758 height 56
